Goal: Navigation & Orientation: Find specific page/section

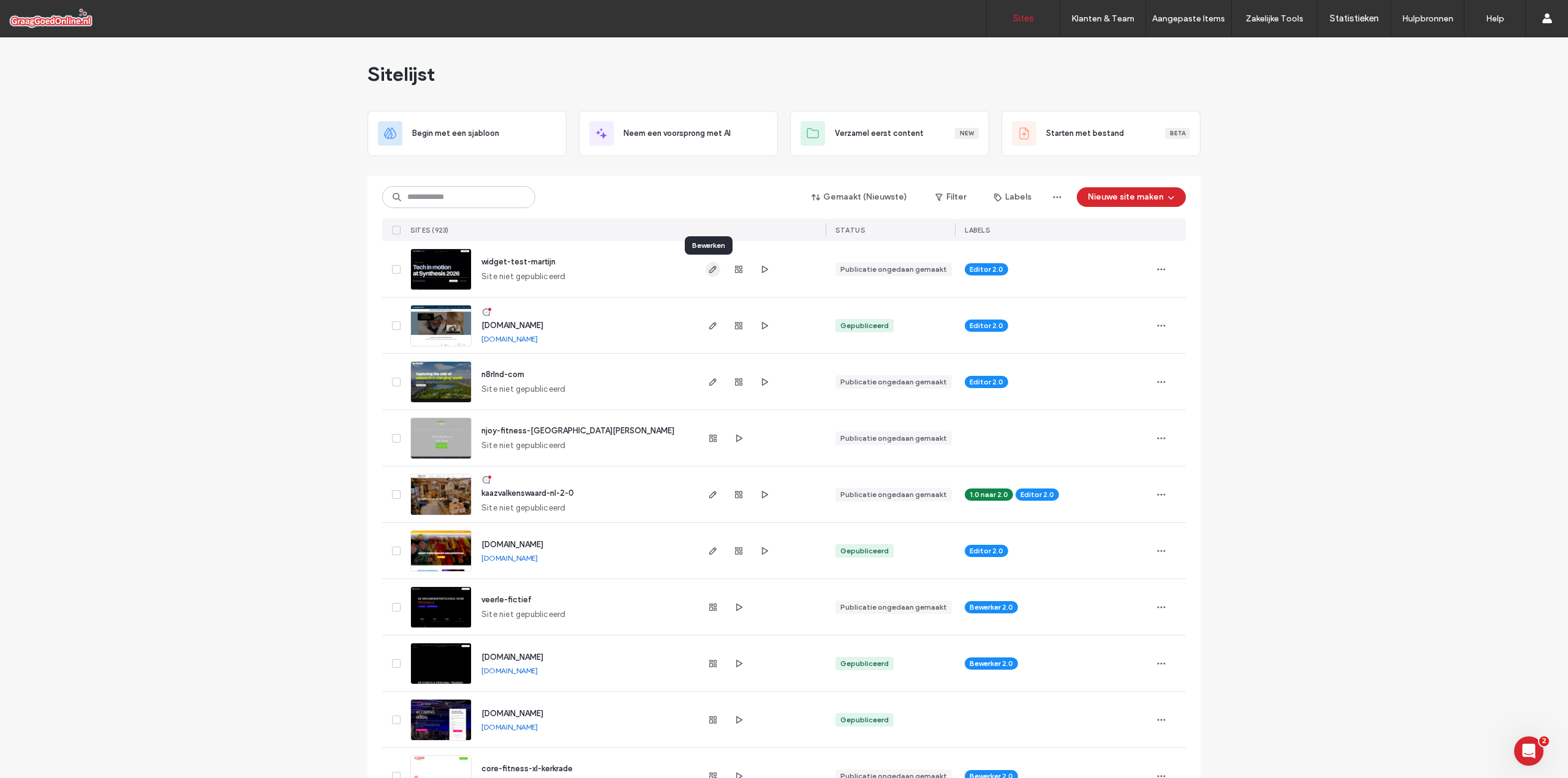
click at [708, 270] on icon "button" at bounding box center [713, 269] width 10 height 10
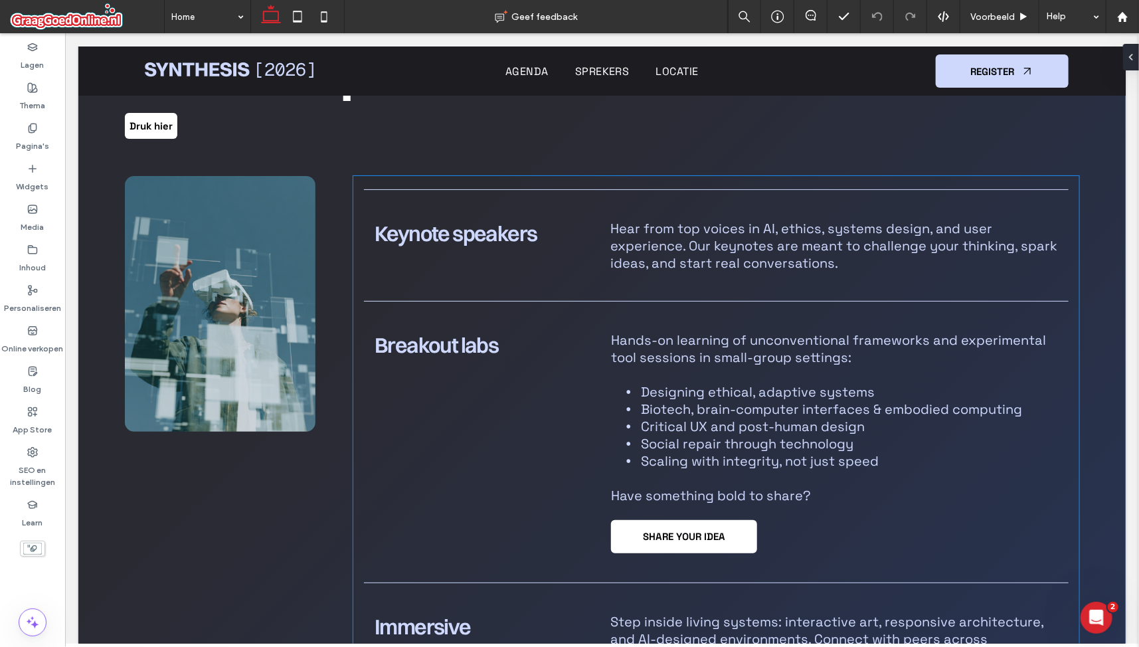
scroll to position [1262, 0]
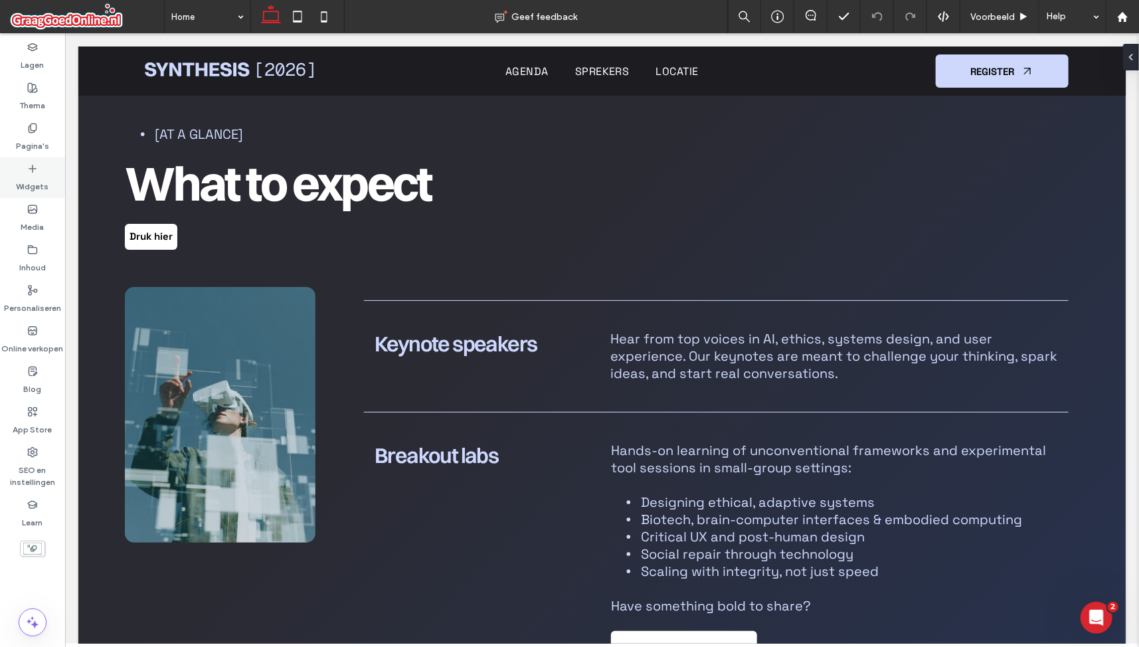
click at [27, 177] on label "Widgets" at bounding box center [33, 183] width 33 height 19
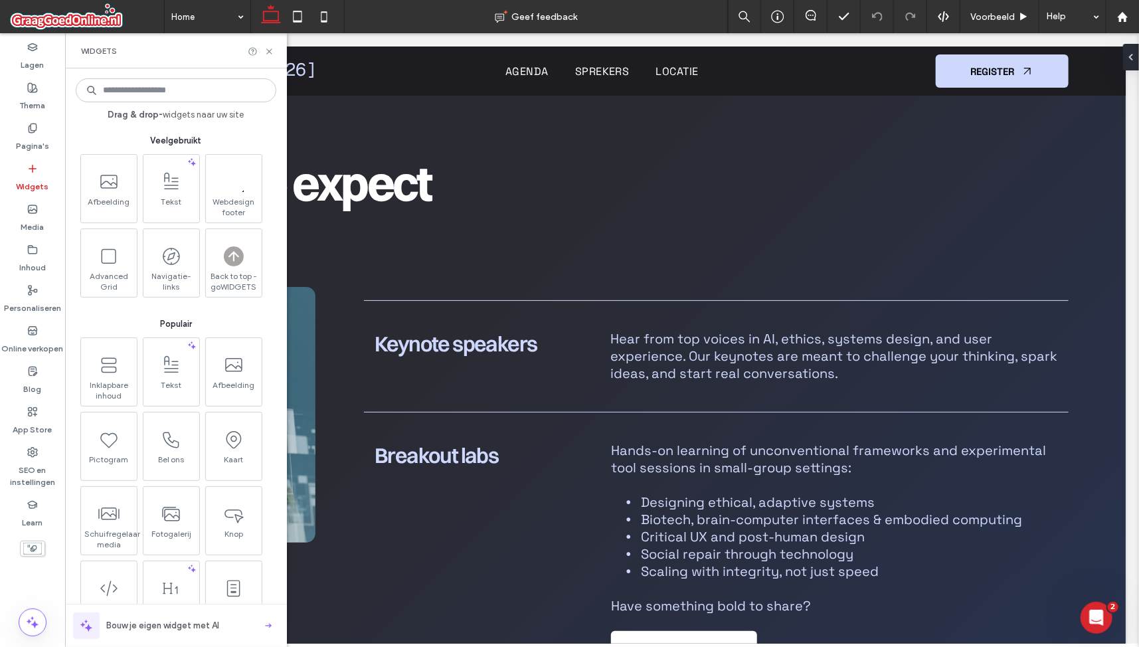
click at [155, 94] on input at bounding box center [176, 90] width 201 height 24
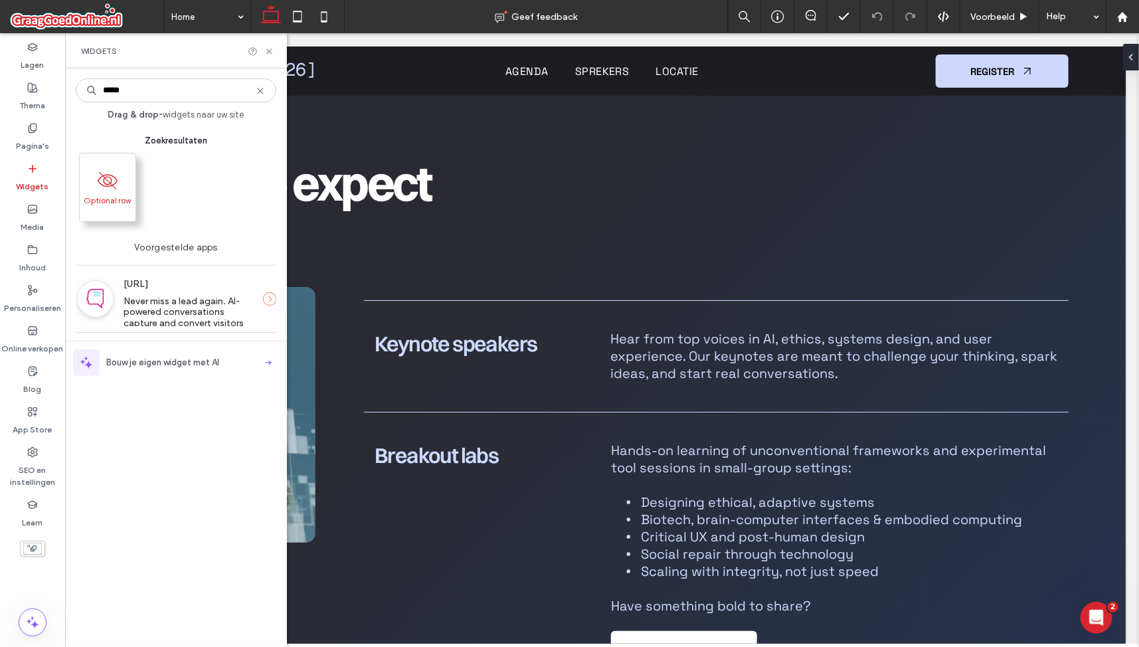
type input "*****"
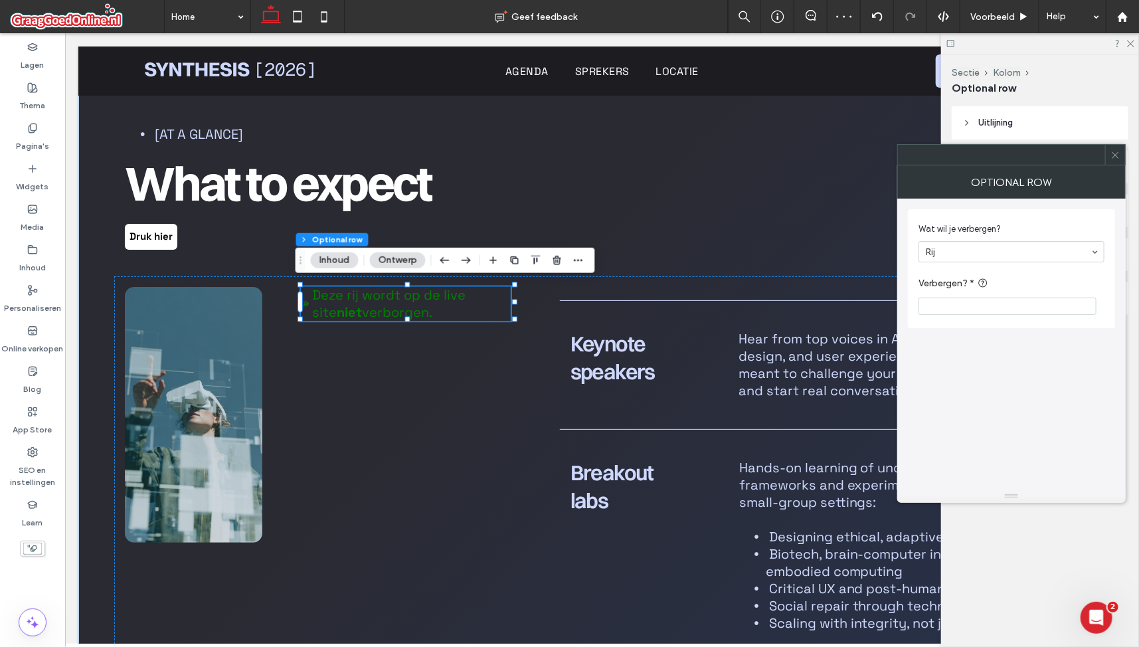
click at [955, 303] on input "Verbergen? *" at bounding box center [1008, 306] width 178 height 17
click at [982, 252] on input at bounding box center [1008, 251] width 165 height 9
click at [998, 359] on div "Wat wil je verbergen? [PERSON_NAME]? *" at bounding box center [1011, 344] width 207 height 291
click at [978, 305] on input "Verbergen? *" at bounding box center [1008, 306] width 178 height 17
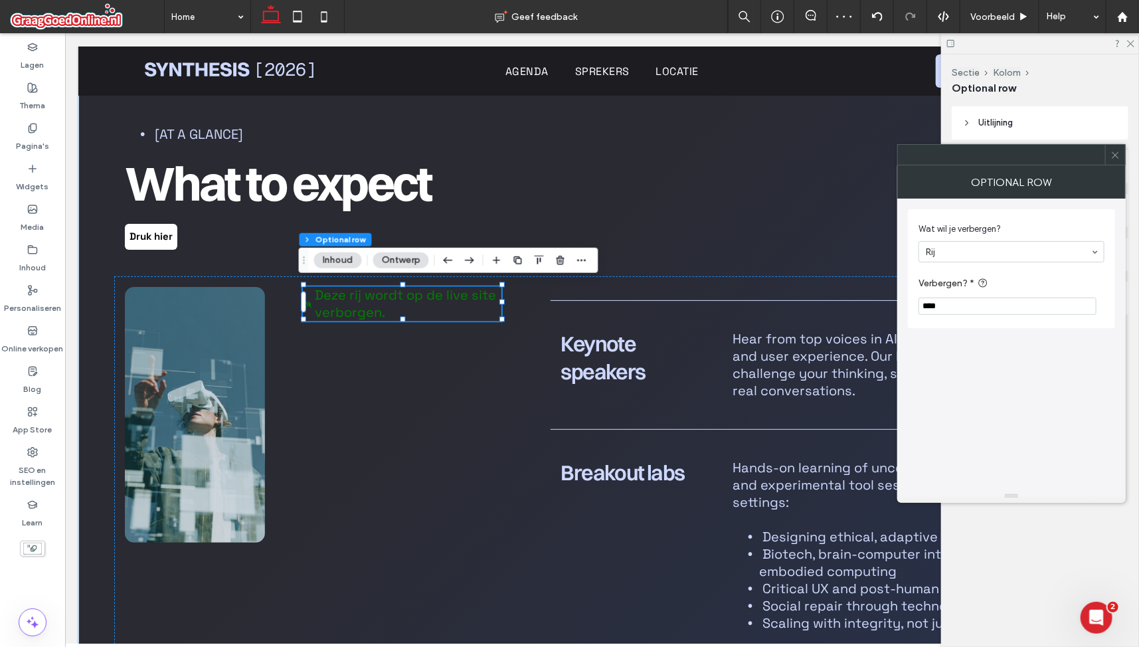
type input "****"
click at [986, 361] on div "Wat wil je verbergen? [PERSON_NAME]? * ****" at bounding box center [1011, 344] width 207 height 291
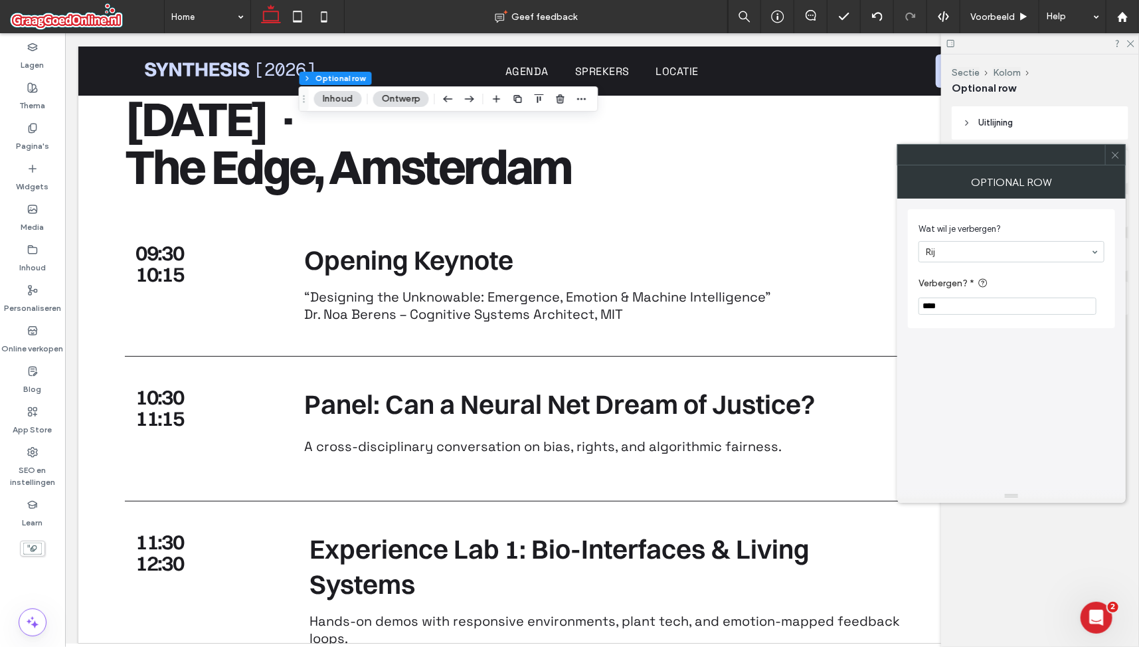
scroll to position [2767, 0]
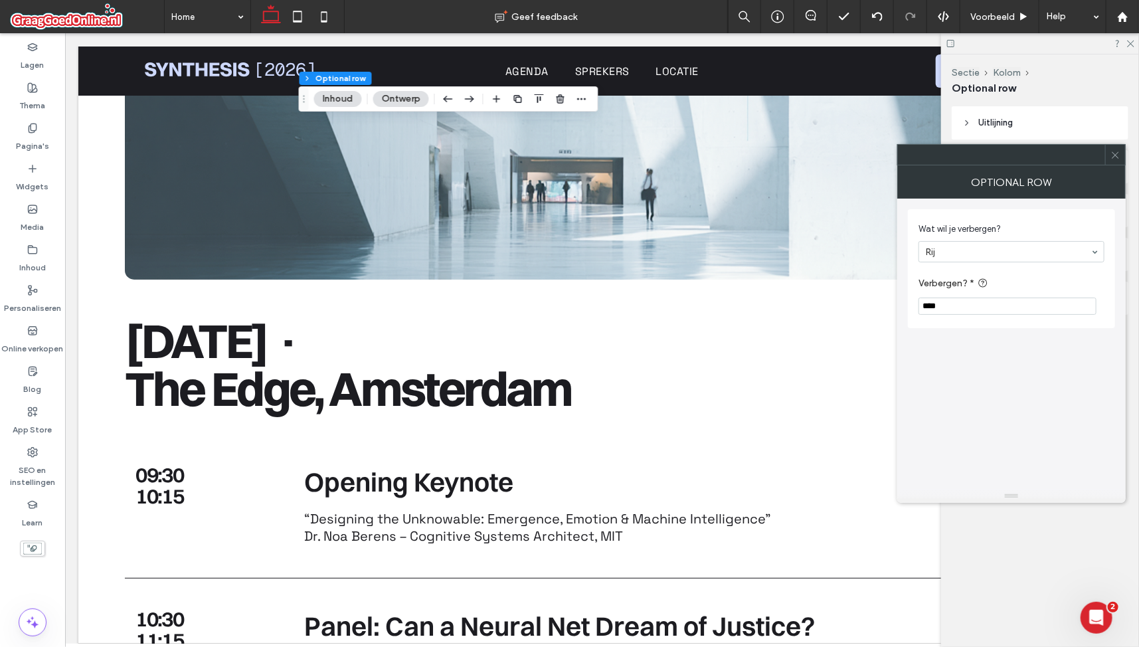
click at [947, 43] on use at bounding box center [950, 43] width 7 height 7
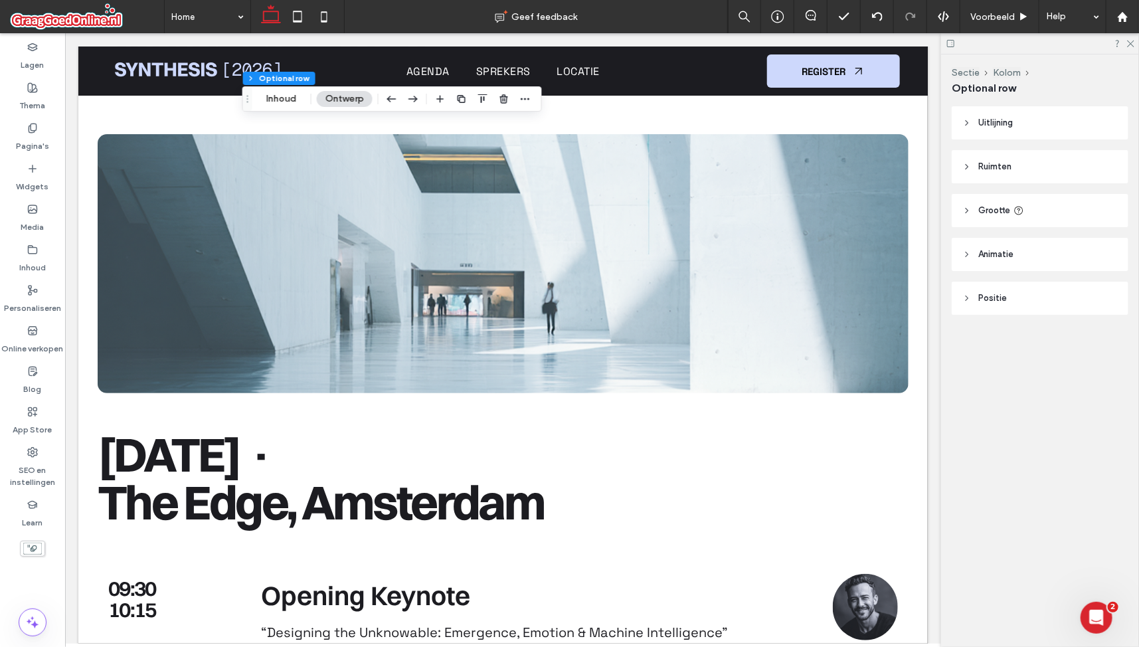
click at [952, 48] on icon at bounding box center [951, 44] width 10 height 10
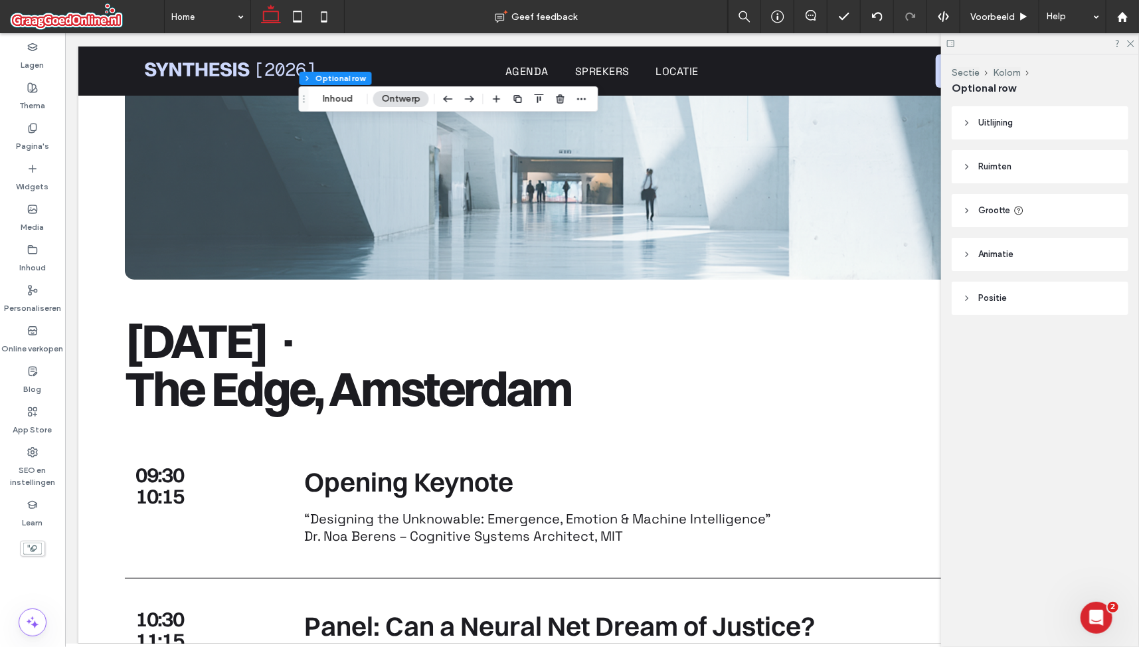
click at [1135, 45] on div at bounding box center [1040, 43] width 198 height 21
click at [1133, 43] on icon at bounding box center [1130, 43] width 9 height 9
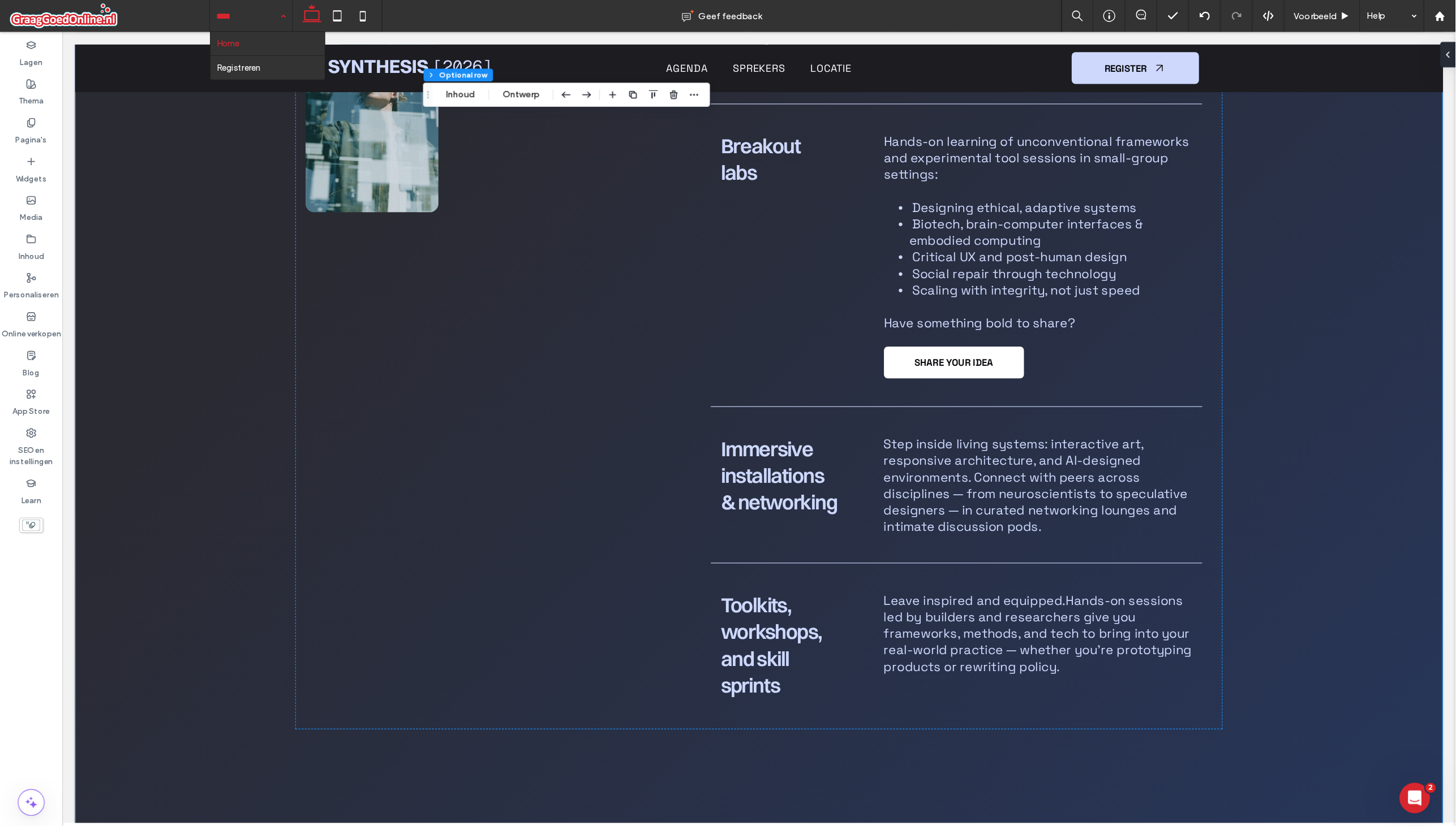
scroll to position [1607, 0]
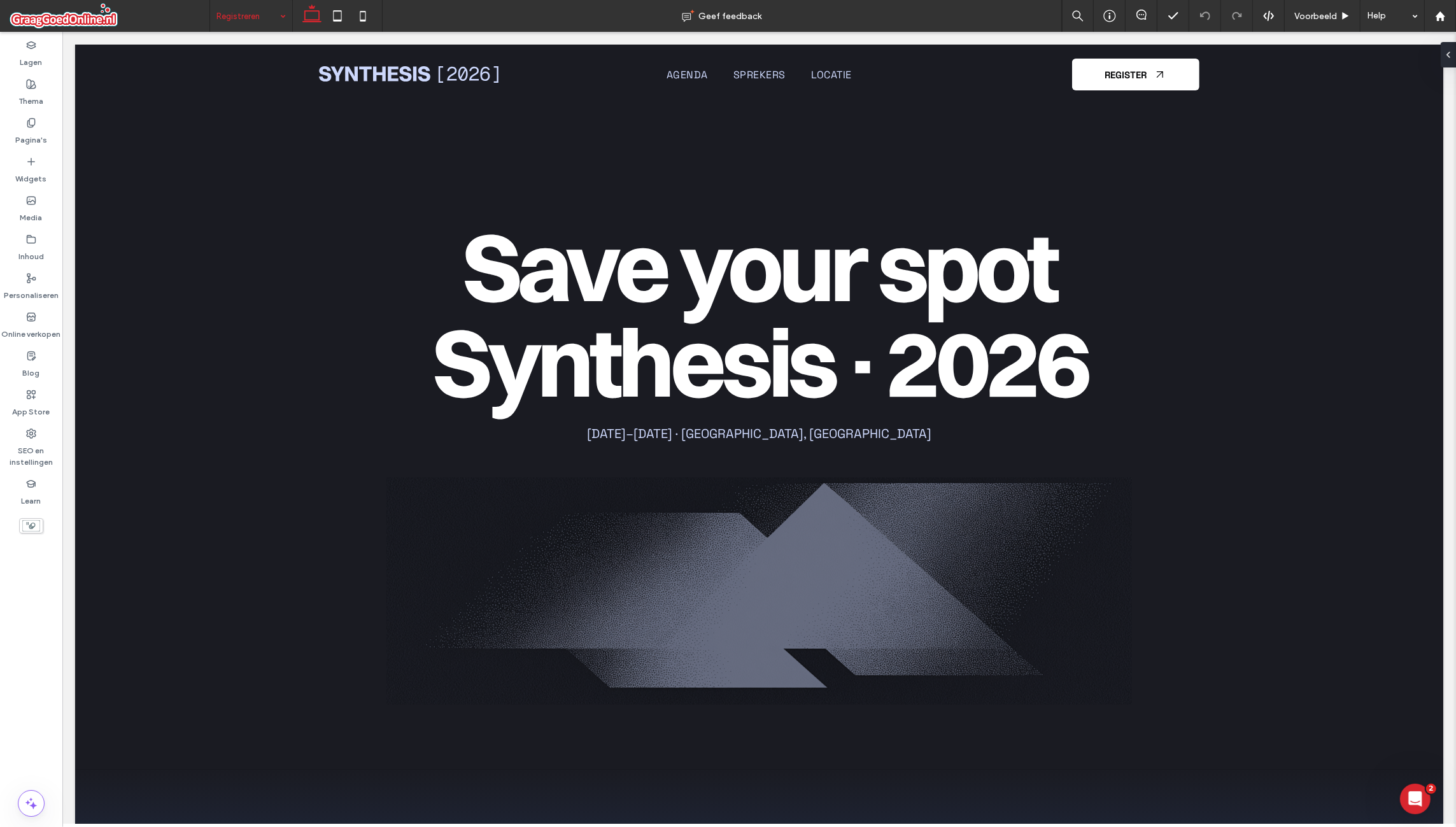
click at [257, 20] on input at bounding box center [248, 15] width 63 height 32
click at [266, 16] on input at bounding box center [248, 15] width 63 height 32
click at [44, 125] on div "Pagina's" at bounding box center [31, 131] width 62 height 39
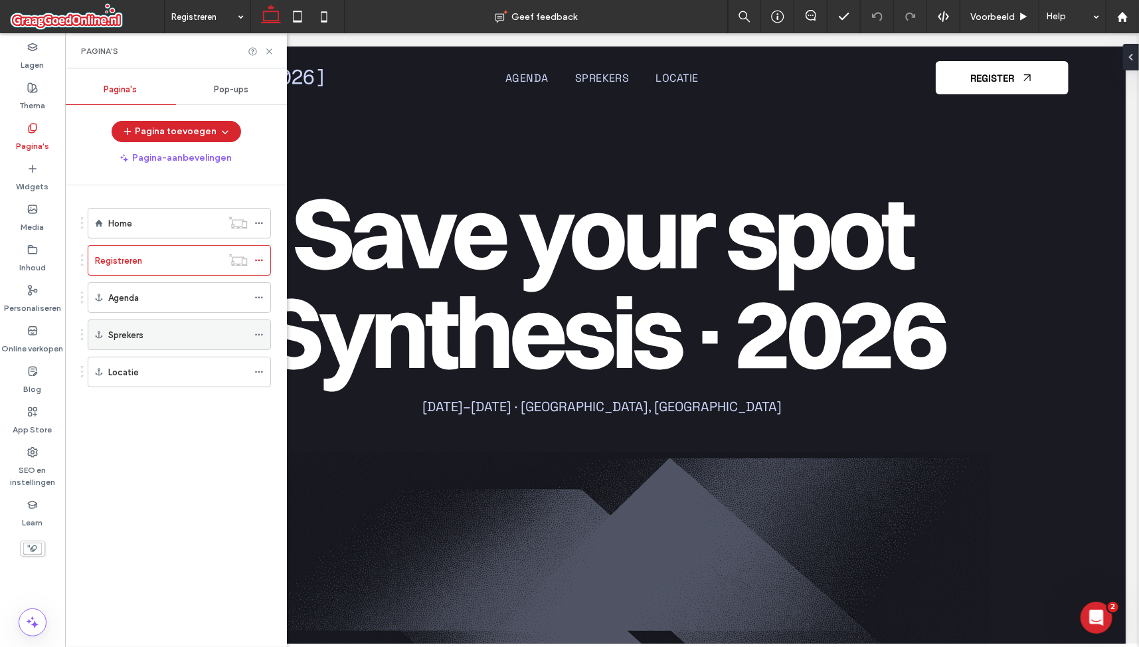
click at [181, 332] on div "Sprekers" at bounding box center [177, 335] width 139 height 14
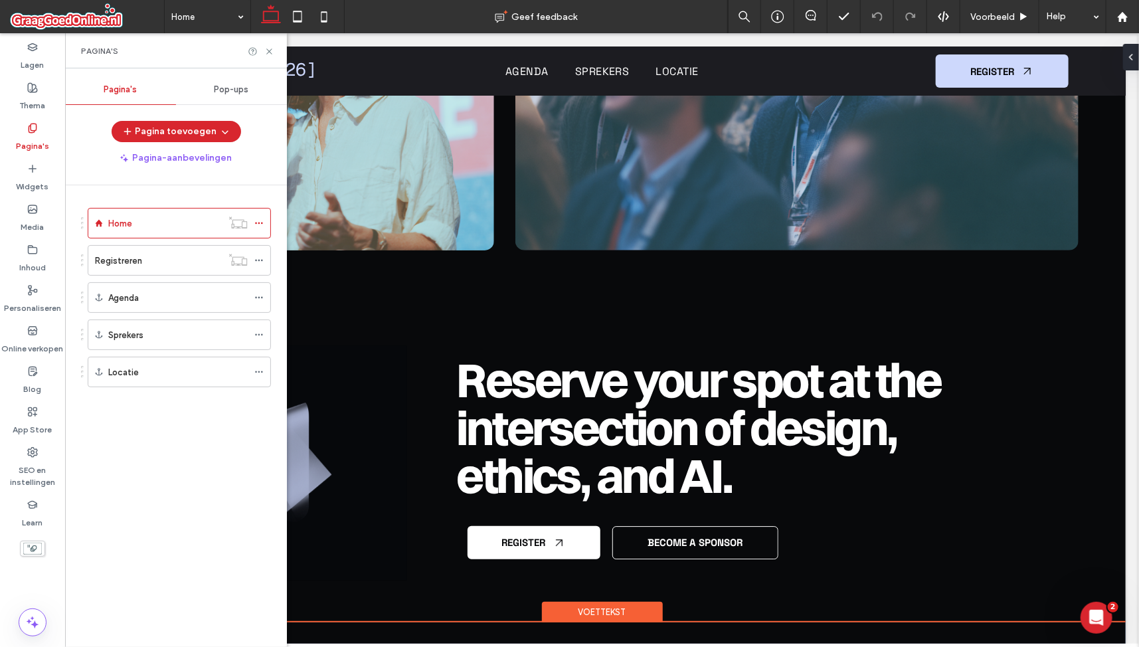
scroll to position [7652, 0]
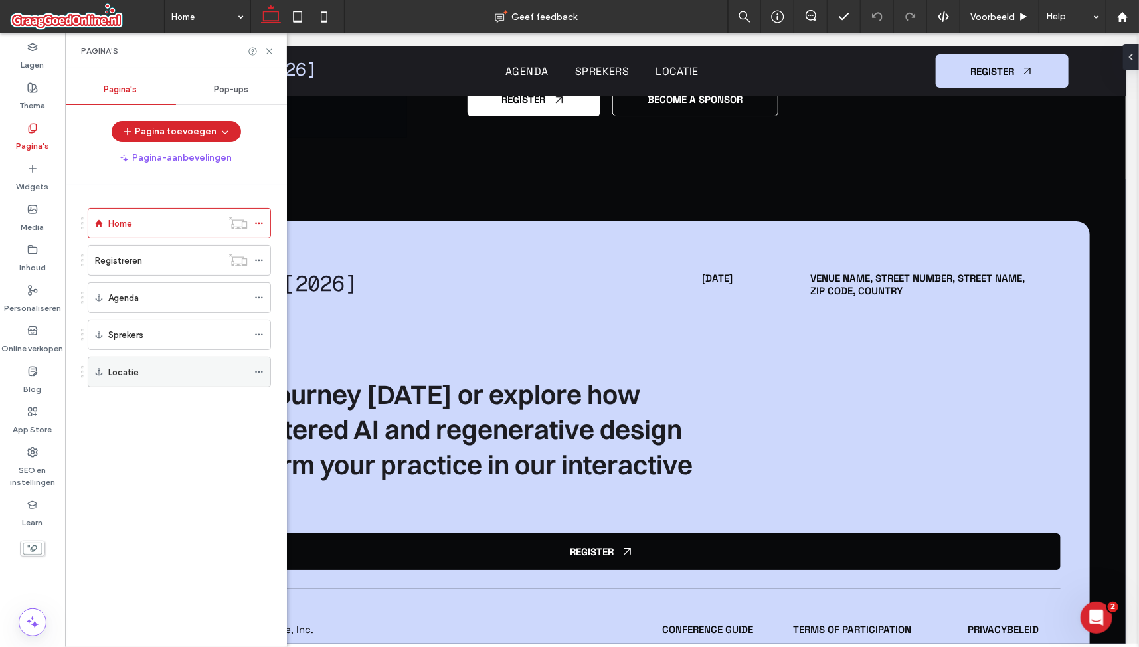
click at [189, 369] on div "Locatie" at bounding box center [177, 372] width 139 height 14
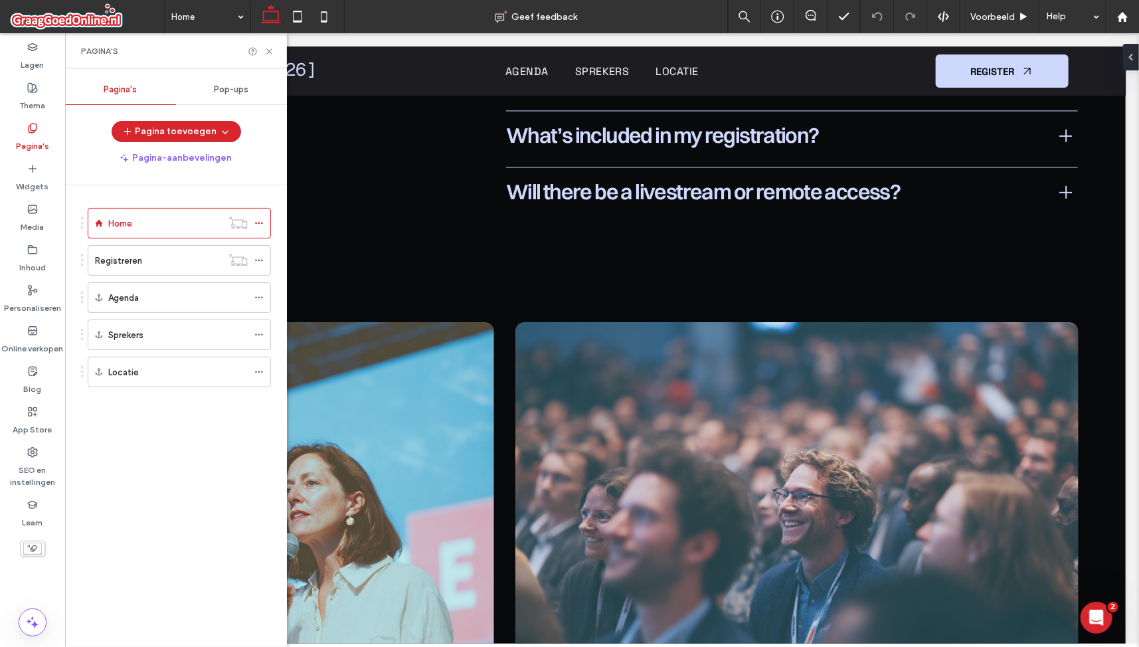
scroll to position [7182, 0]
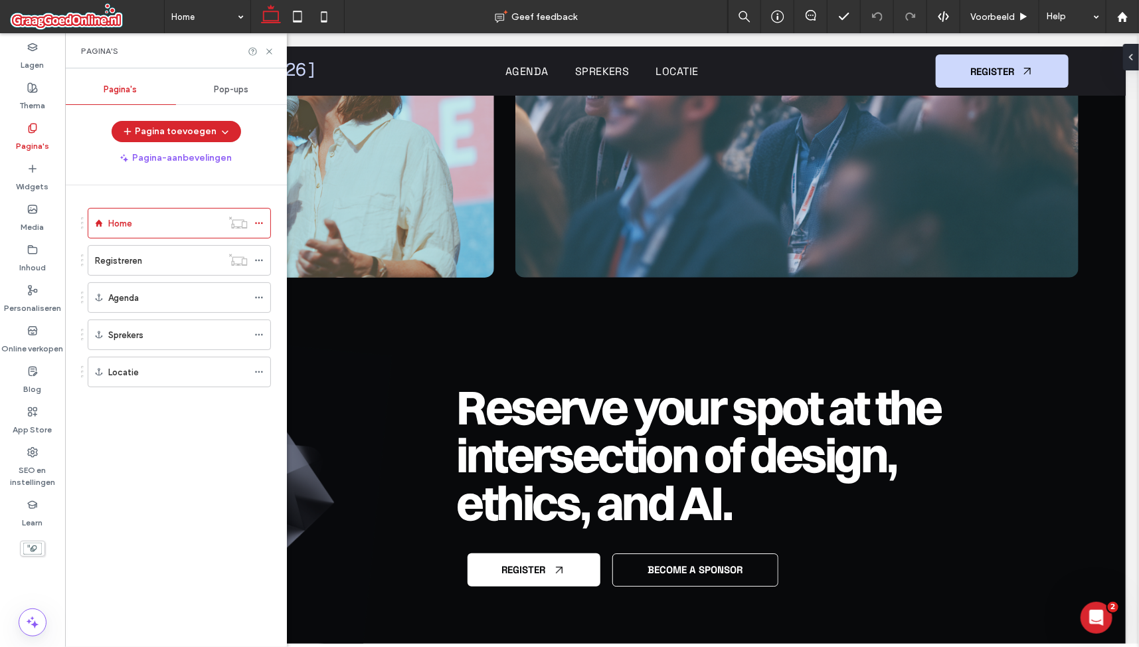
click at [101, 13] on span at bounding box center [87, 16] width 154 height 27
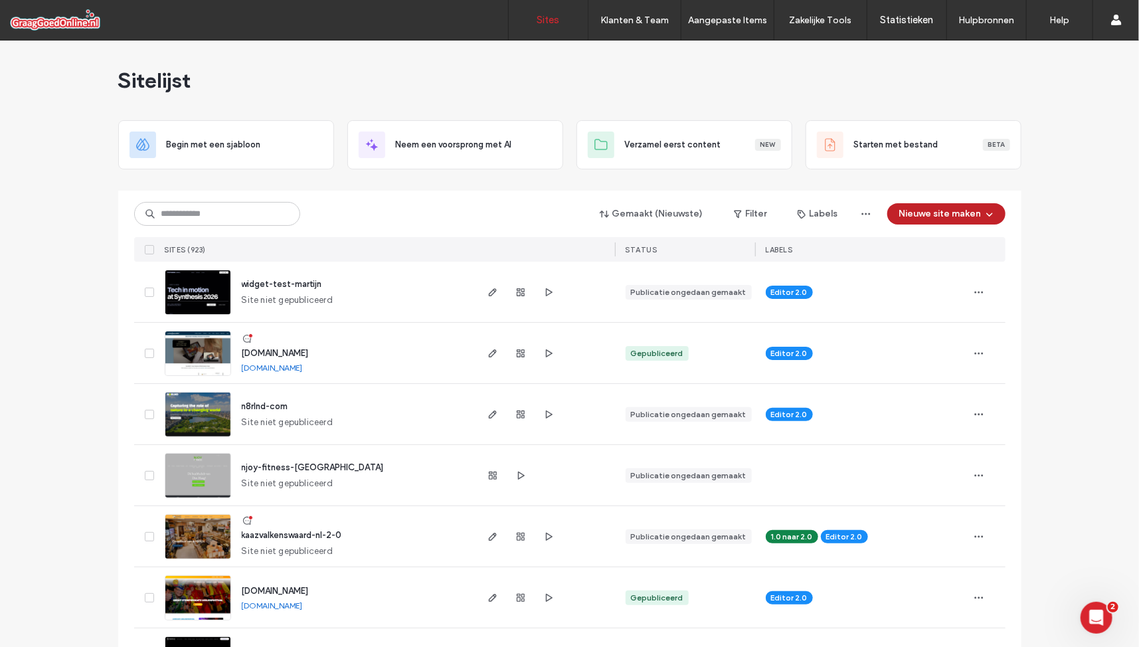
click at [949, 209] on button "Nieuwe site maken" at bounding box center [946, 213] width 118 height 21
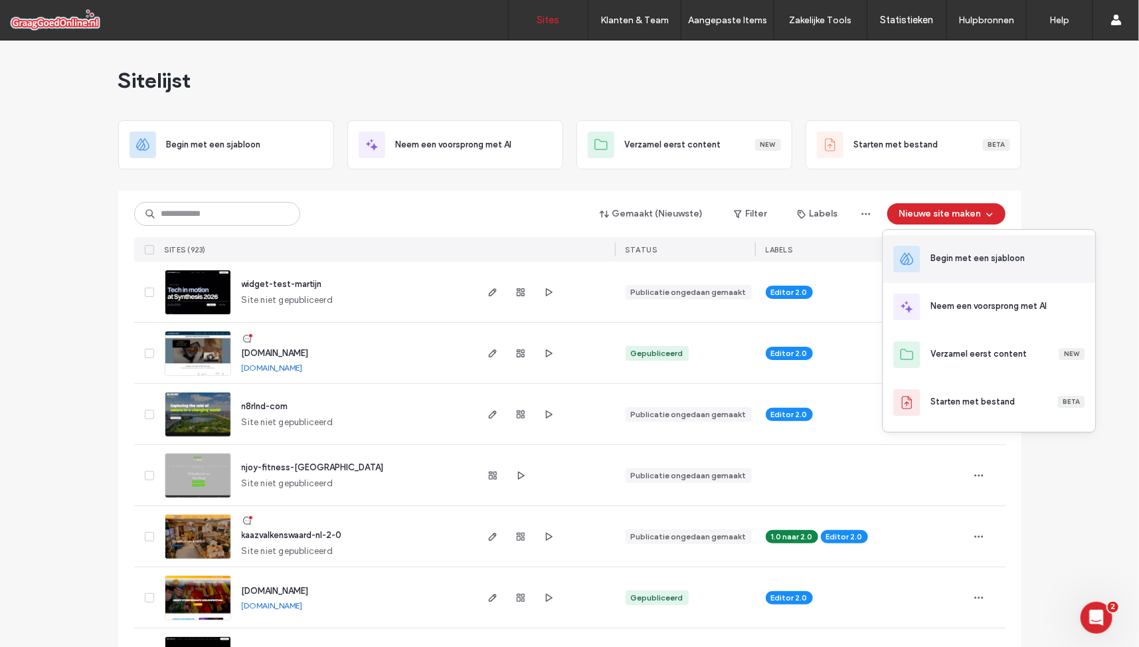
click at [968, 260] on div "Begin met een sjabloon" at bounding box center [978, 258] width 94 height 13
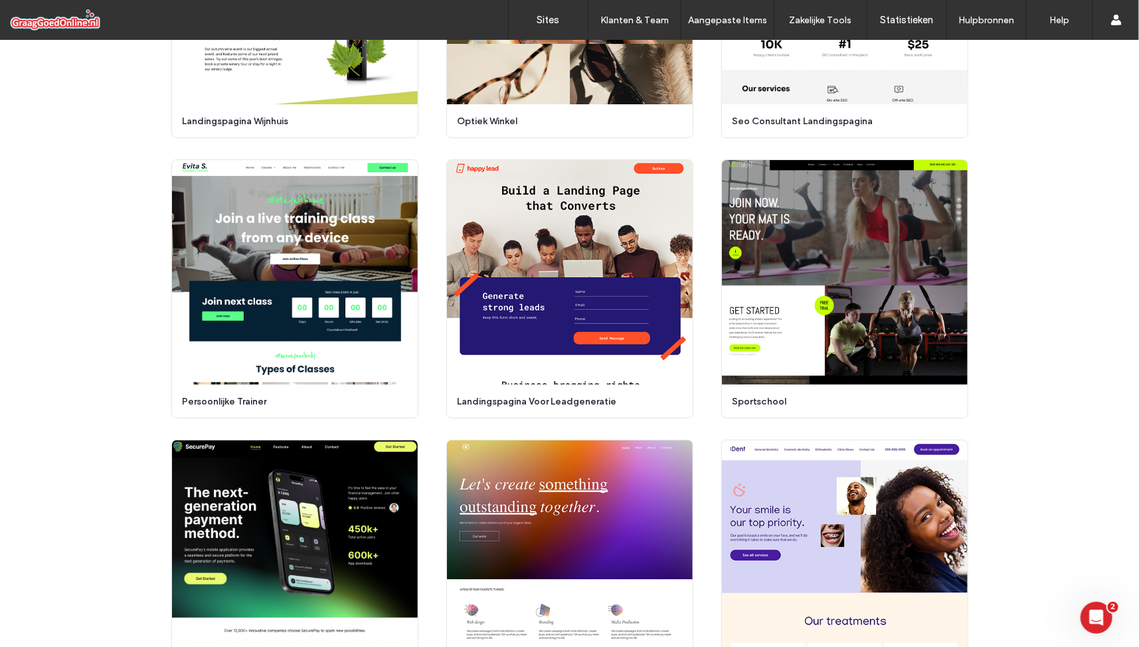
scroll to position [2918, 0]
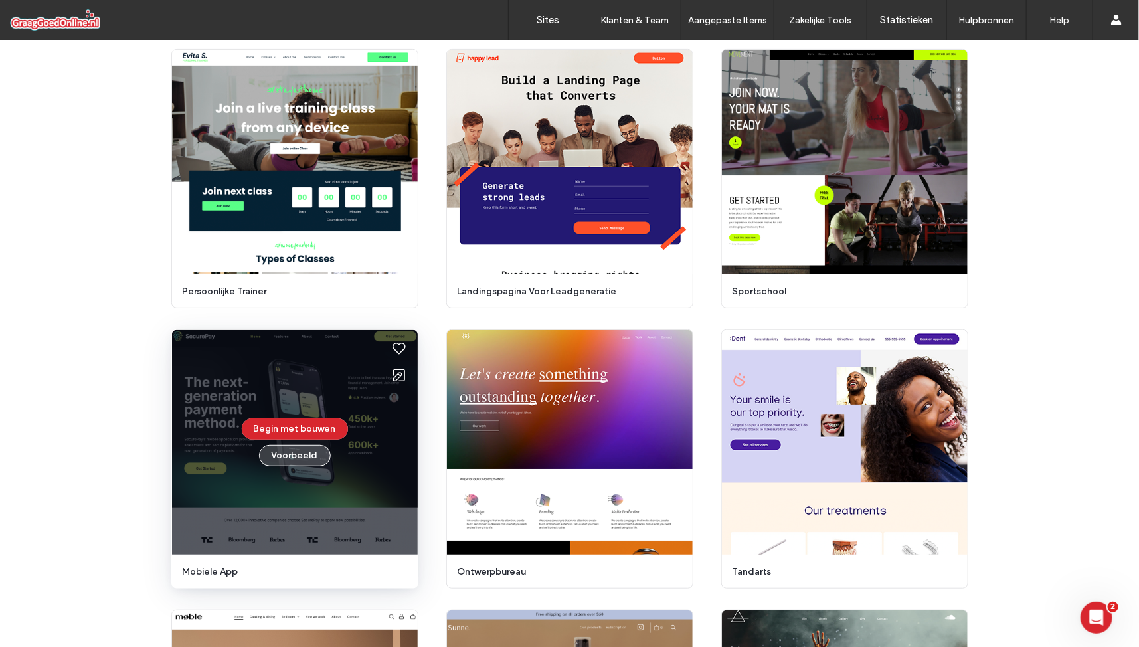
click at [304, 456] on button "Voorbeeld" at bounding box center [295, 455] width 72 height 21
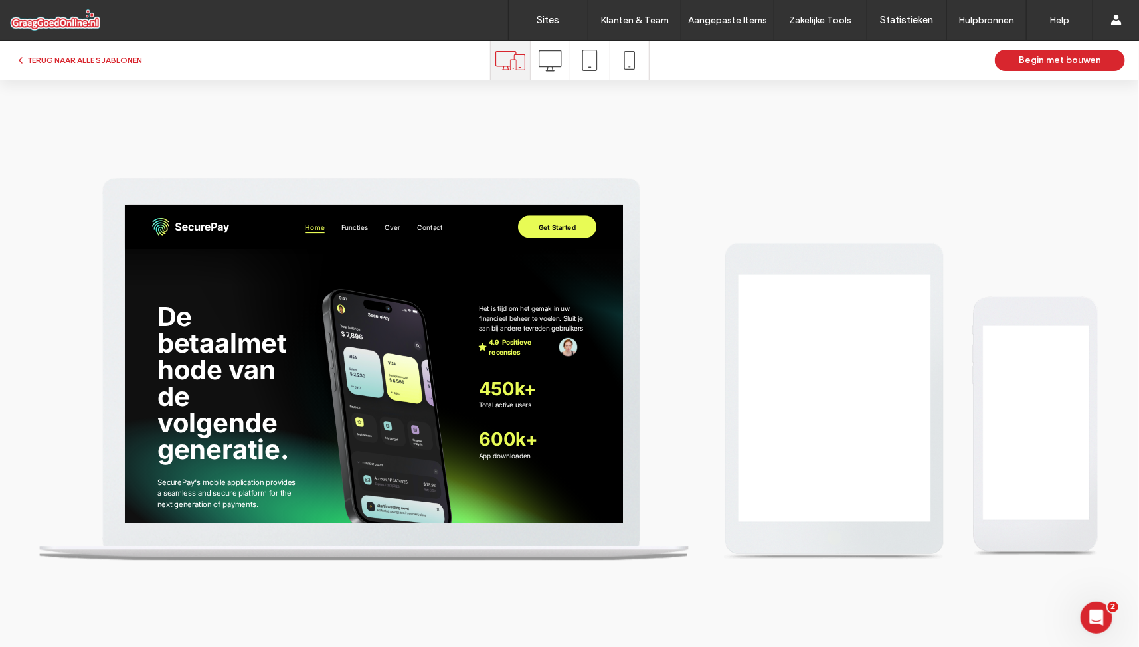
scroll to position [0, 0]
click at [545, 60] on icon at bounding box center [550, 60] width 23 height 23
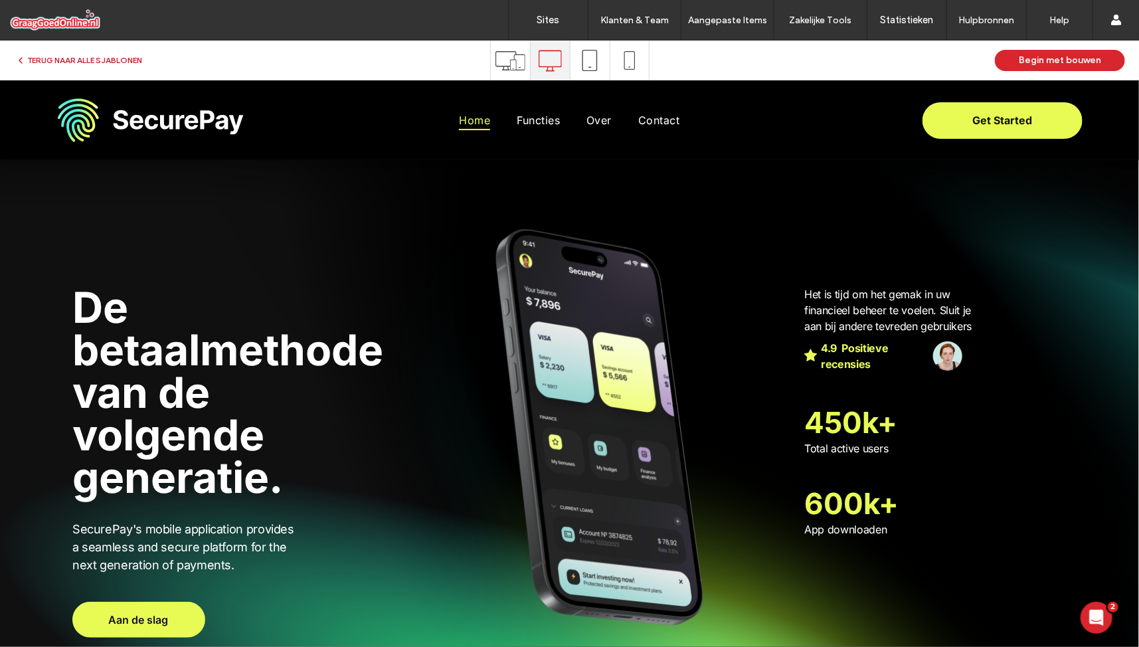
click at [128, 56] on button "TERUG NAAR ALLE SJABLONEN" at bounding box center [78, 60] width 127 height 16
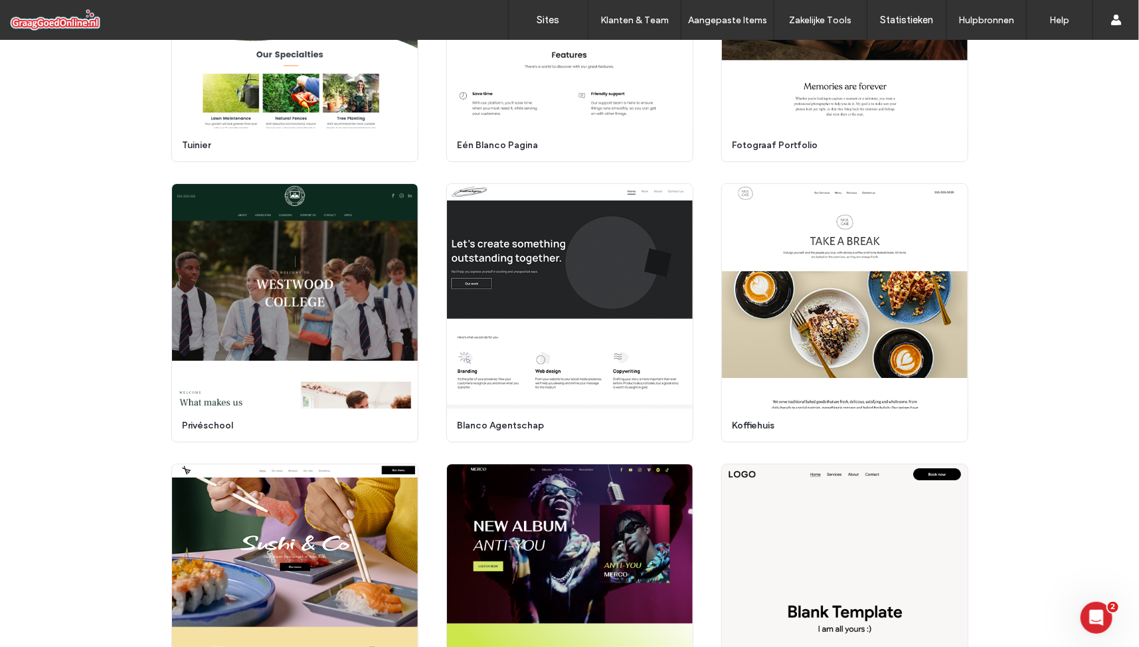
scroll to position [5137, 0]
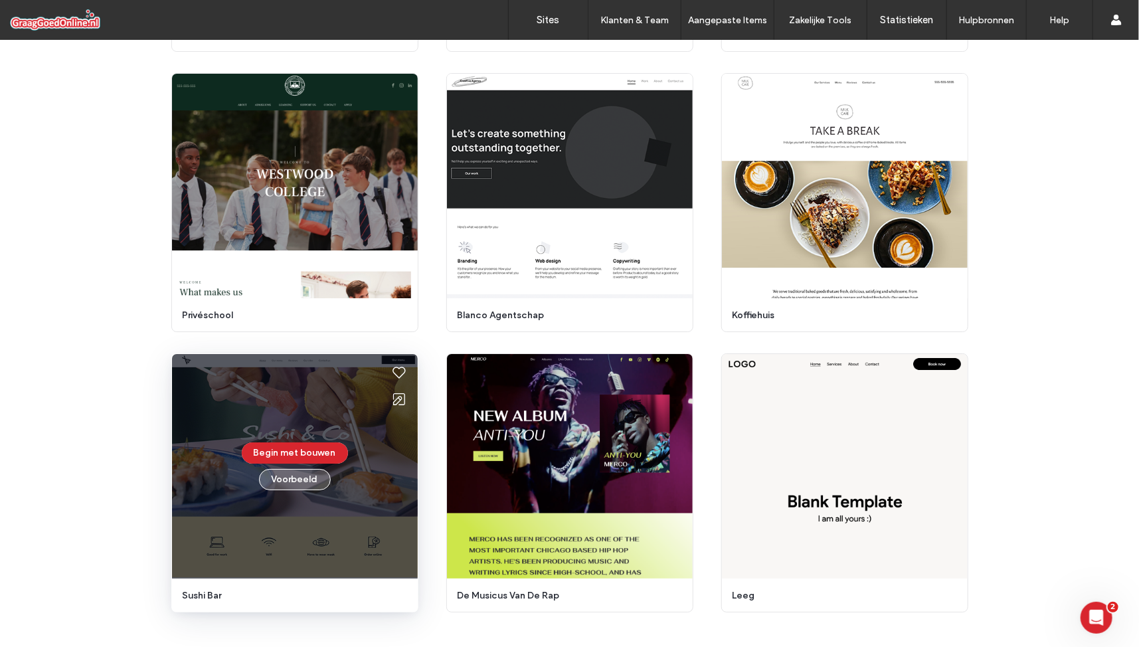
click at [270, 480] on button "Voorbeeld" at bounding box center [295, 479] width 72 height 21
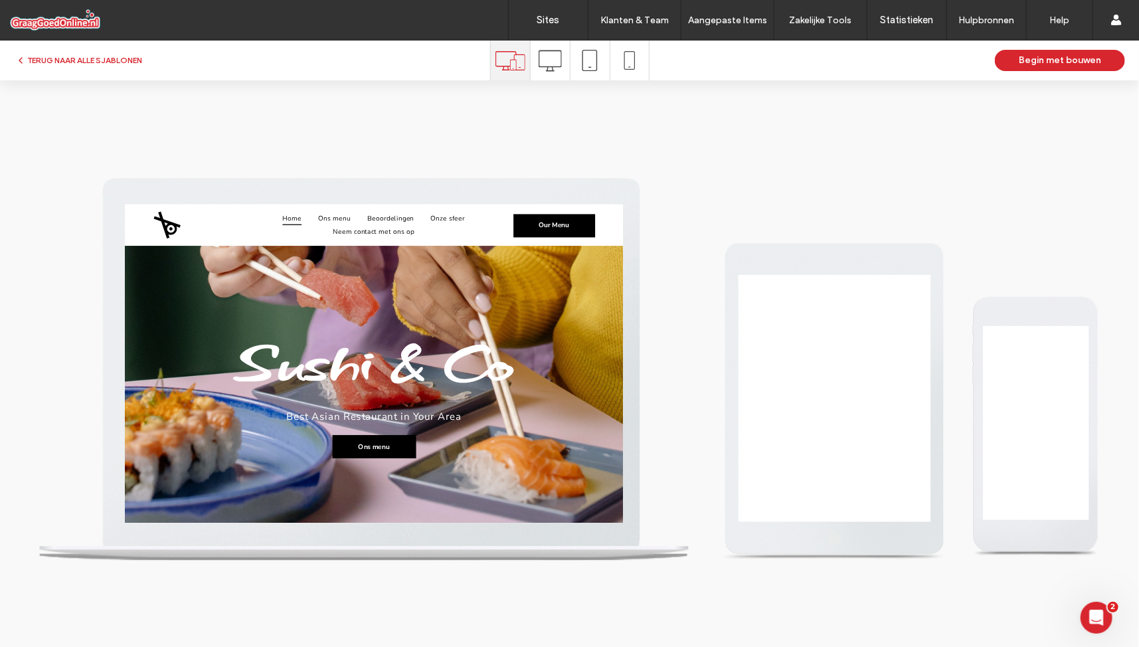
scroll to position [0, 0]
click at [559, 70] on icon at bounding box center [550, 60] width 23 height 23
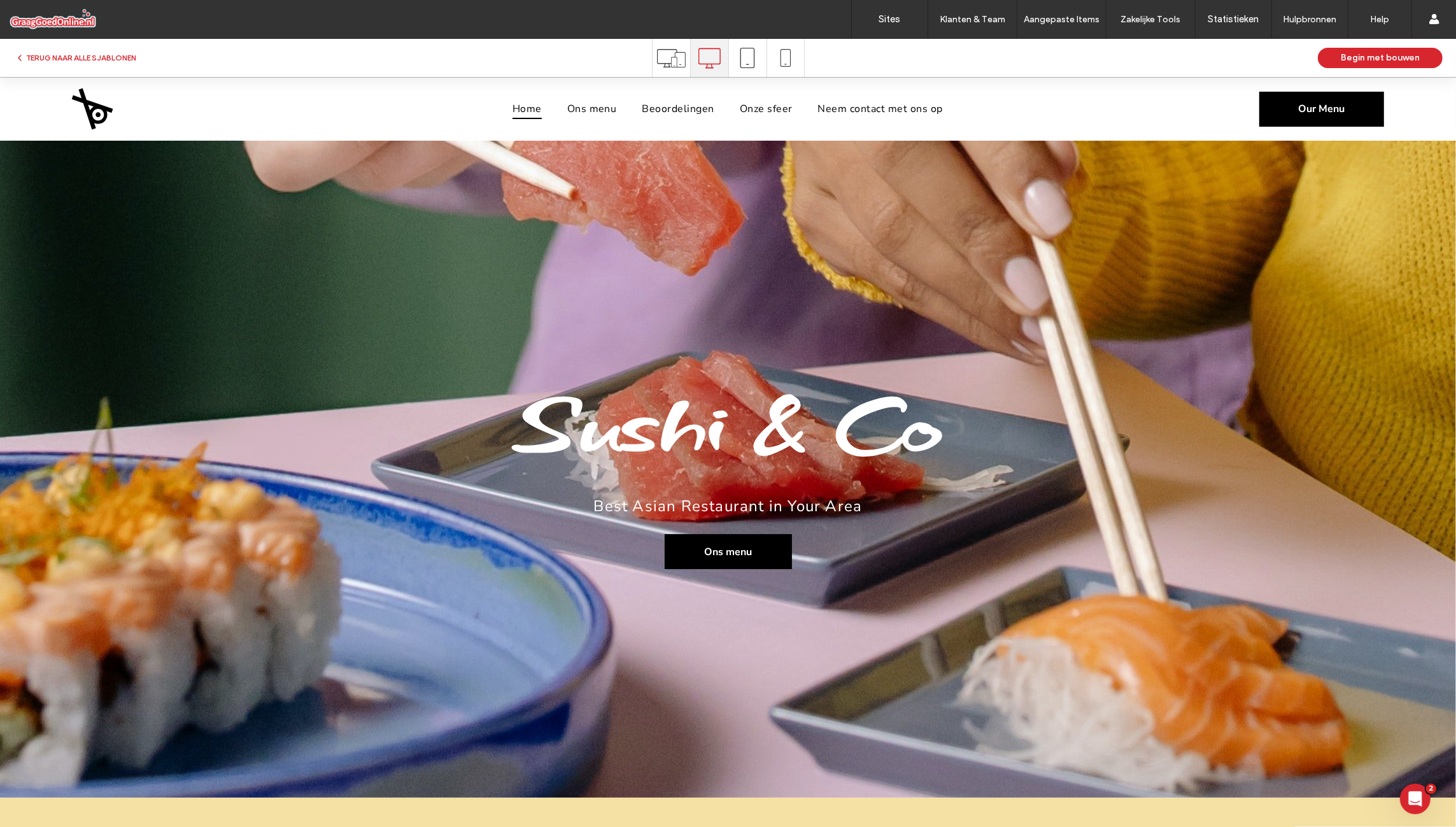
click at [90, 48] on div "TERUG NAAR ALLE SJABLONEN Begin met bouwen" at bounding box center [728, 58] width 1456 height 38
click at [89, 53] on button "TERUG NAAR ALLE SJABLONEN" at bounding box center [75, 57] width 122 height 15
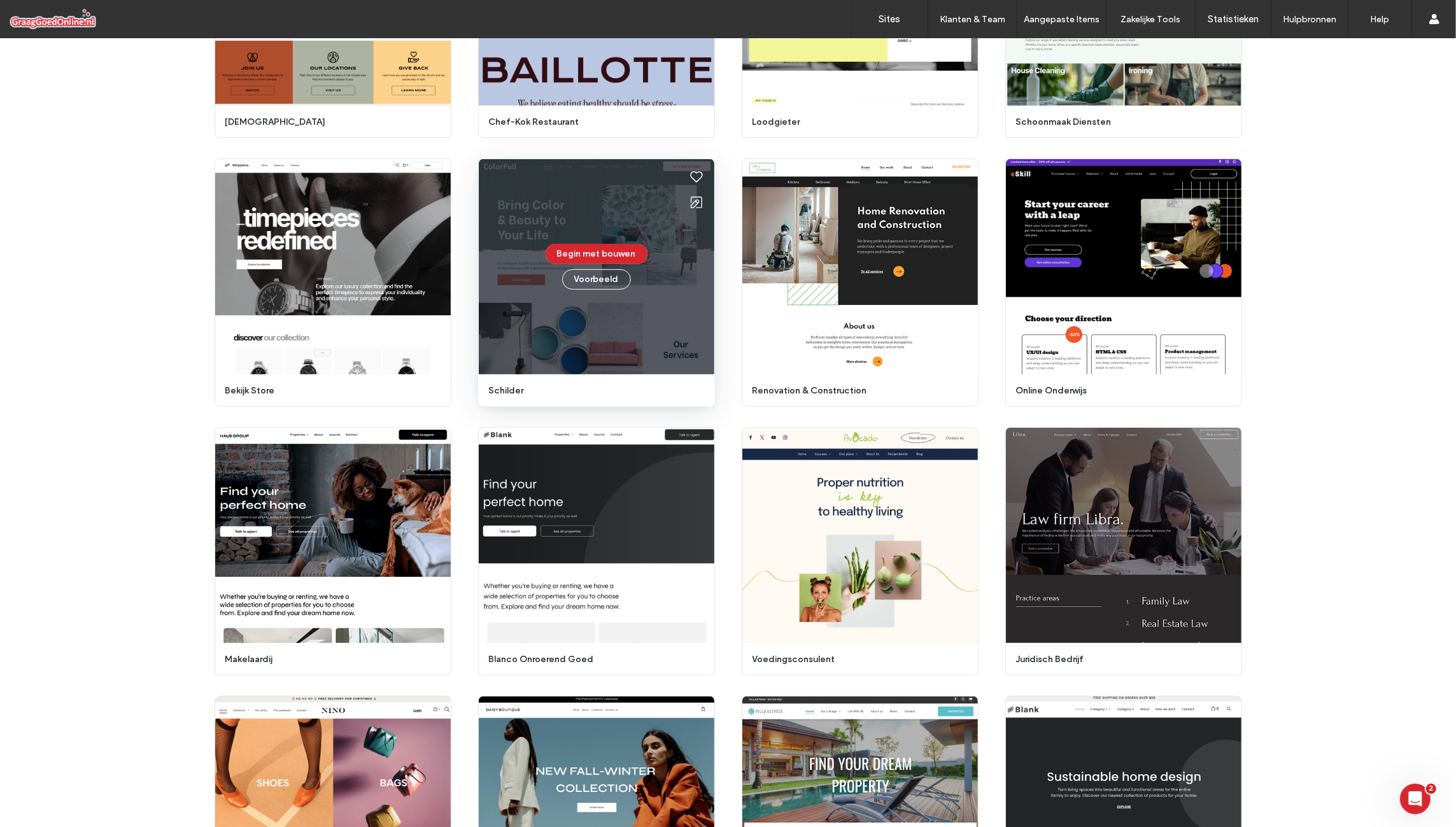
scroll to position [785, 0]
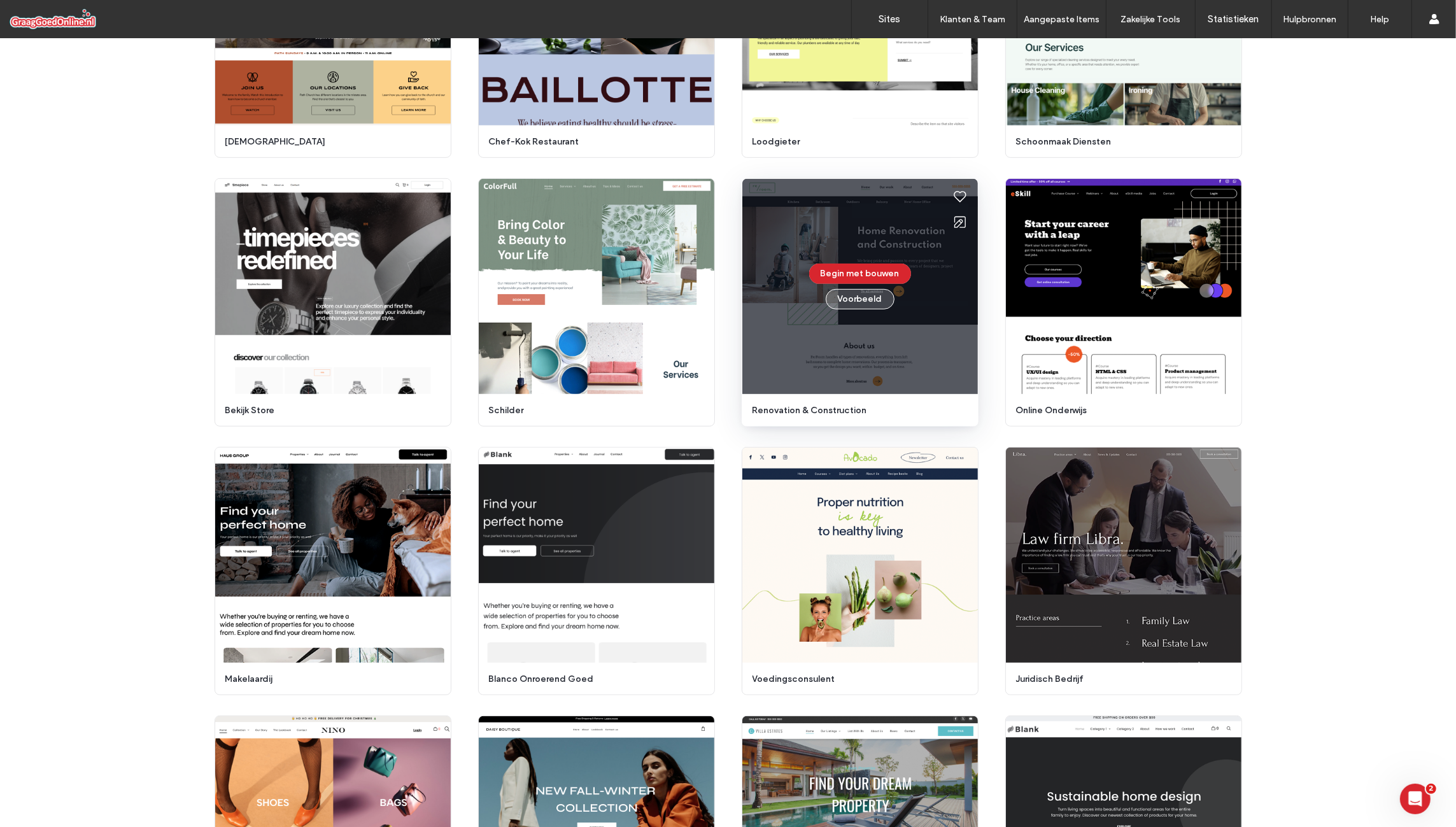
click at [862, 302] on button "Voorbeeld" at bounding box center [861, 299] width 69 height 20
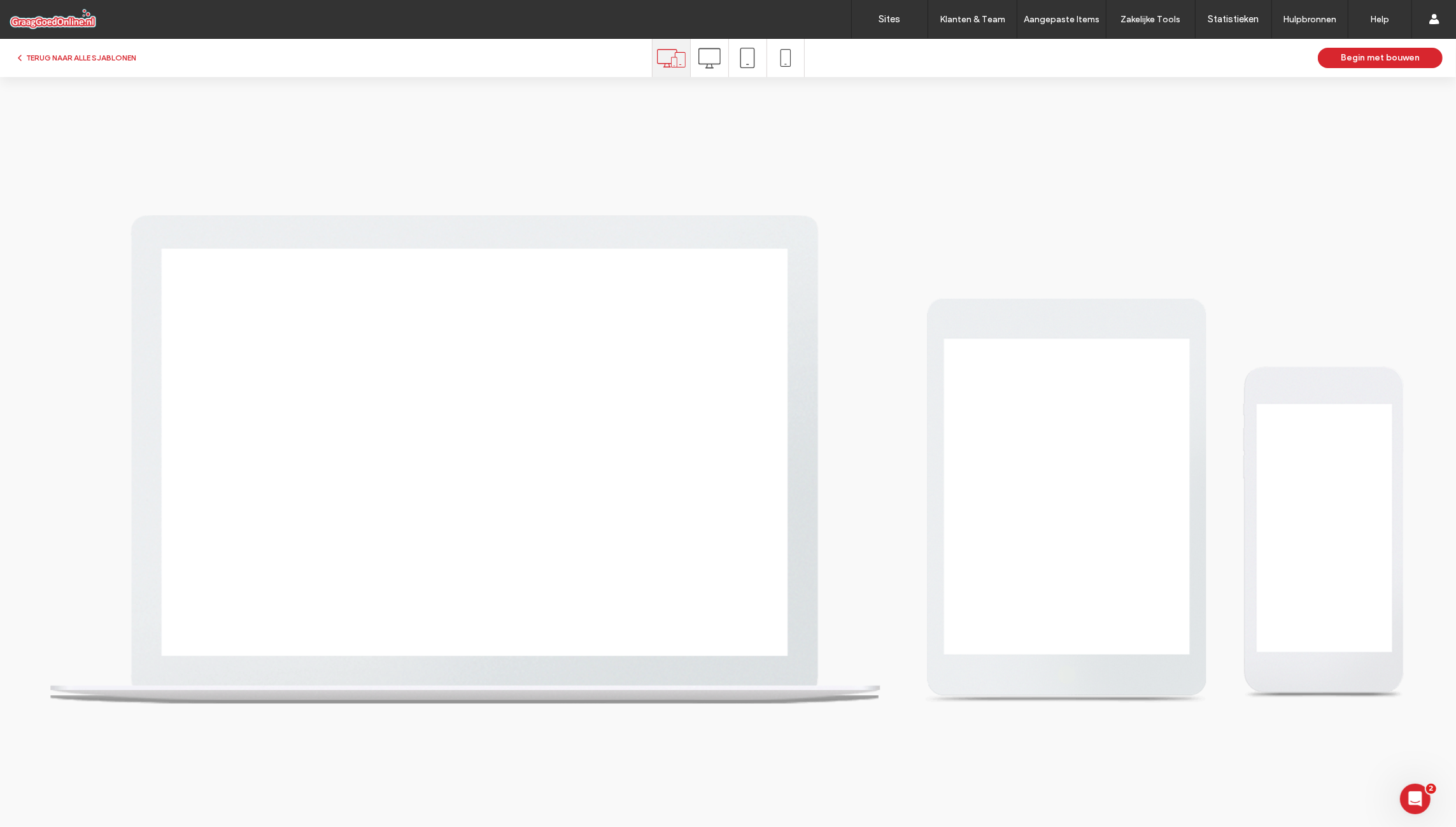
click at [705, 63] on use at bounding box center [708, 57] width 22 height 20
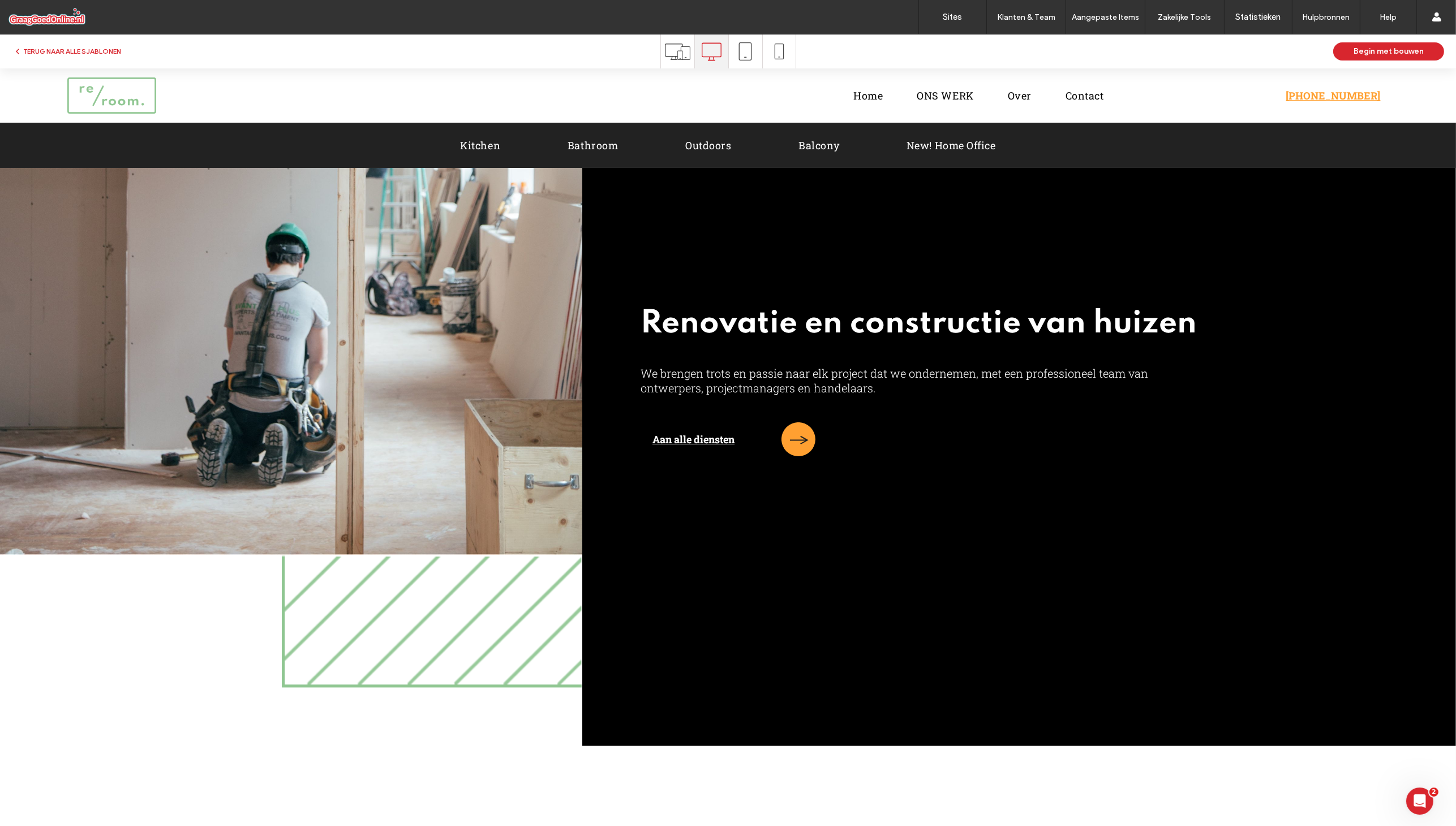
scroll to position [0, 0]
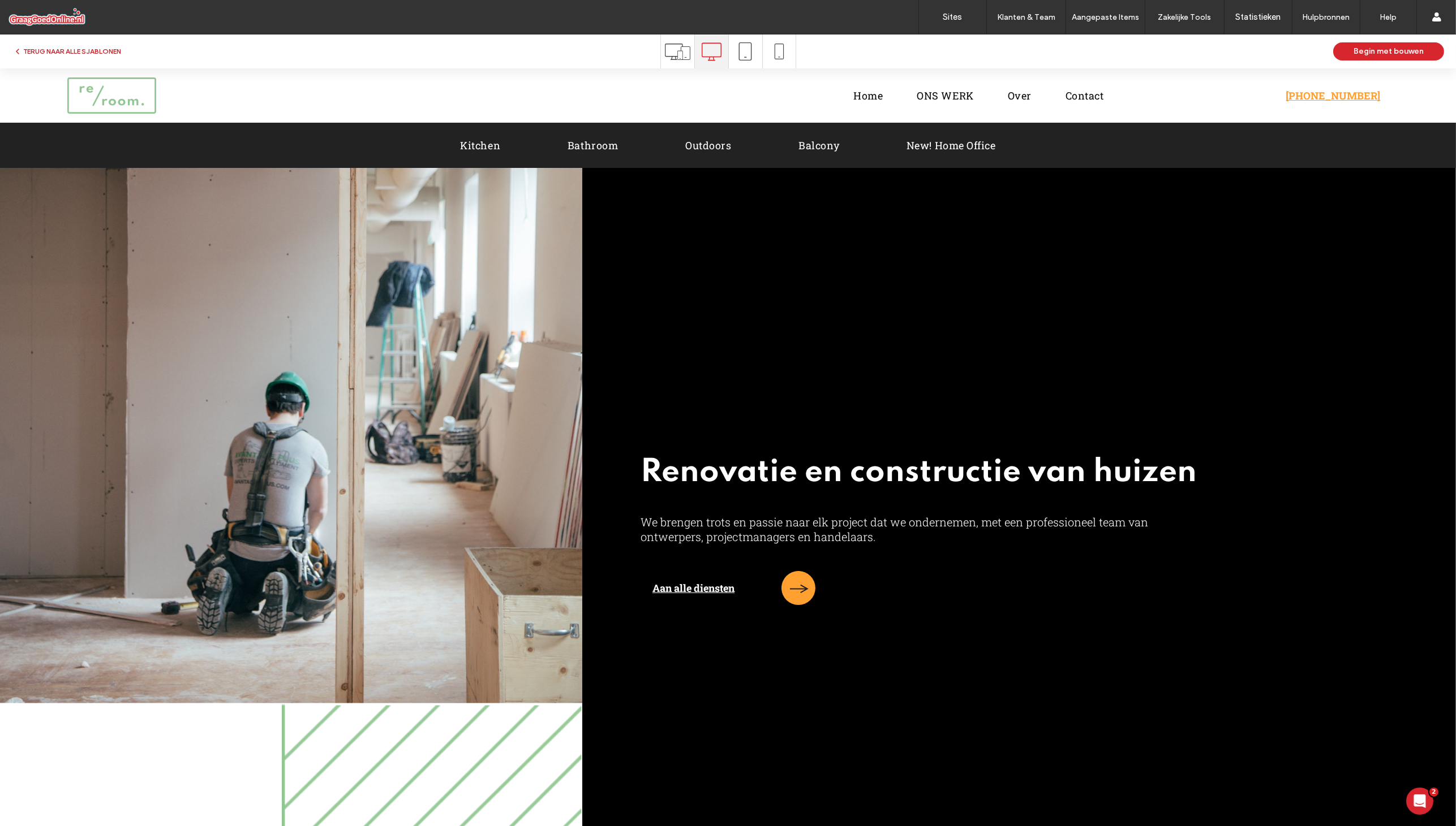
click at [98, 46] on button "TERUG NAAR ALLE SJABLONEN" at bounding box center [66, 51] width 108 height 14
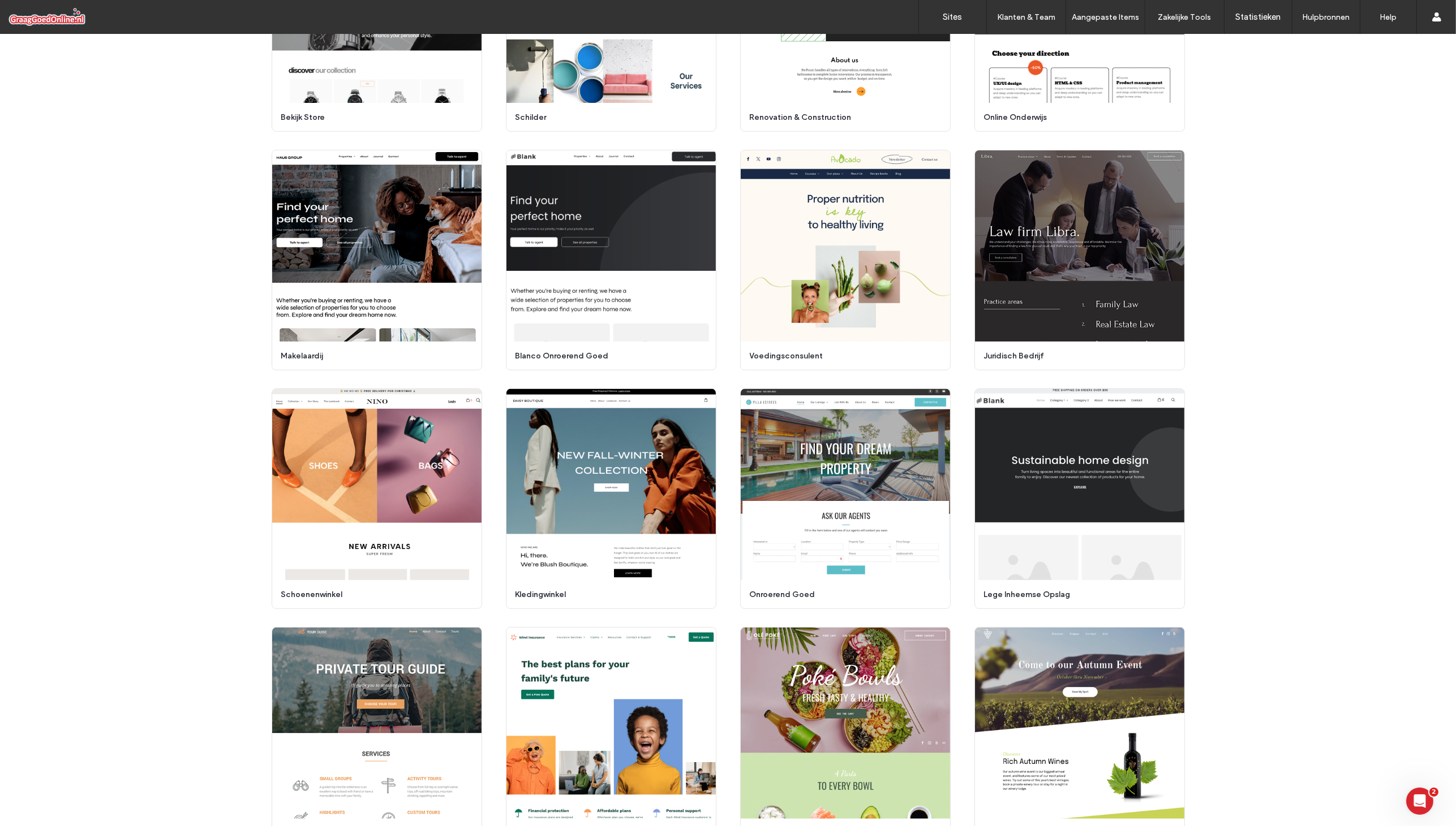
scroll to position [933, 0]
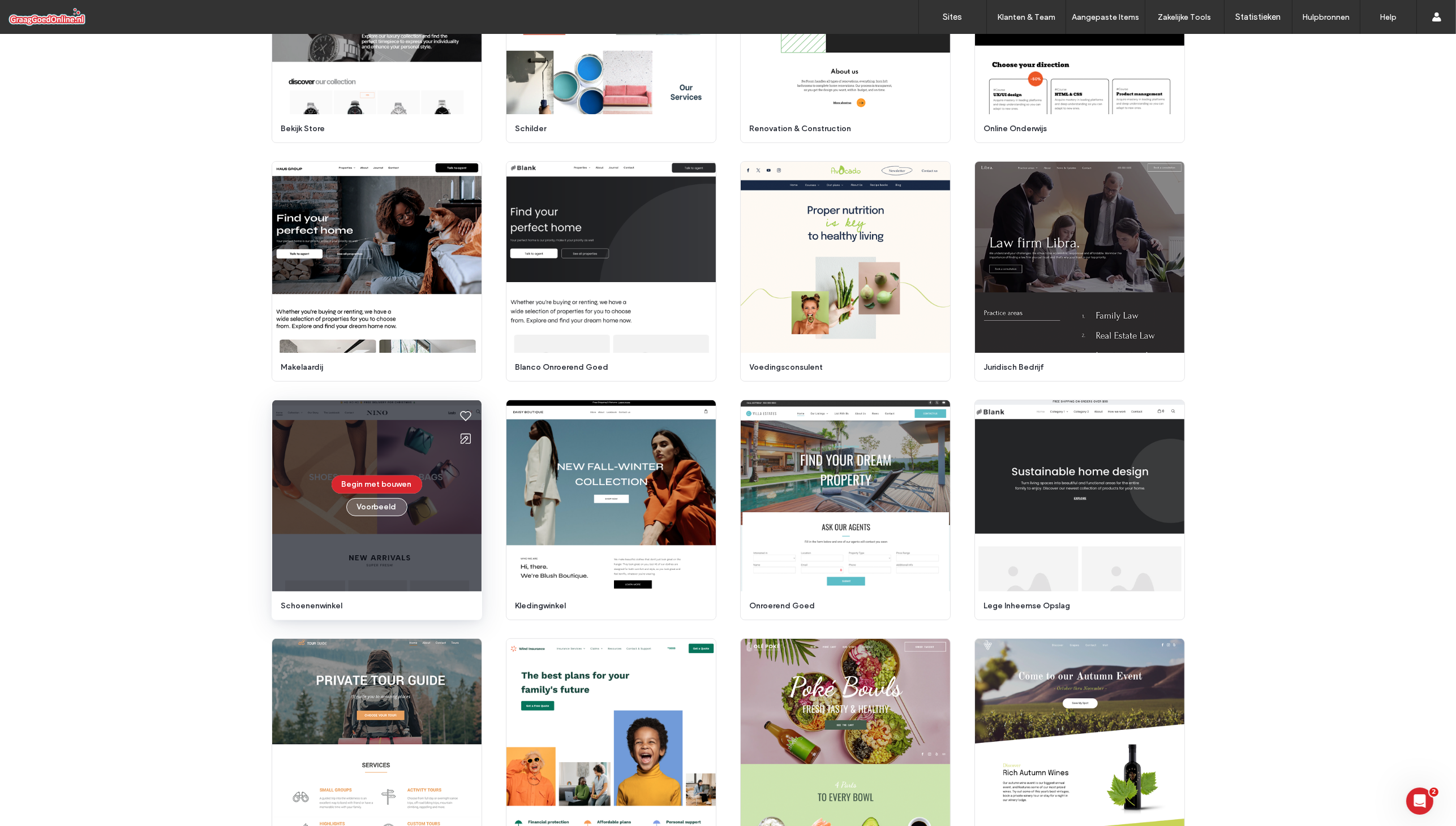
click at [389, 513] on button "Voorbeeld" at bounding box center [377, 507] width 61 height 18
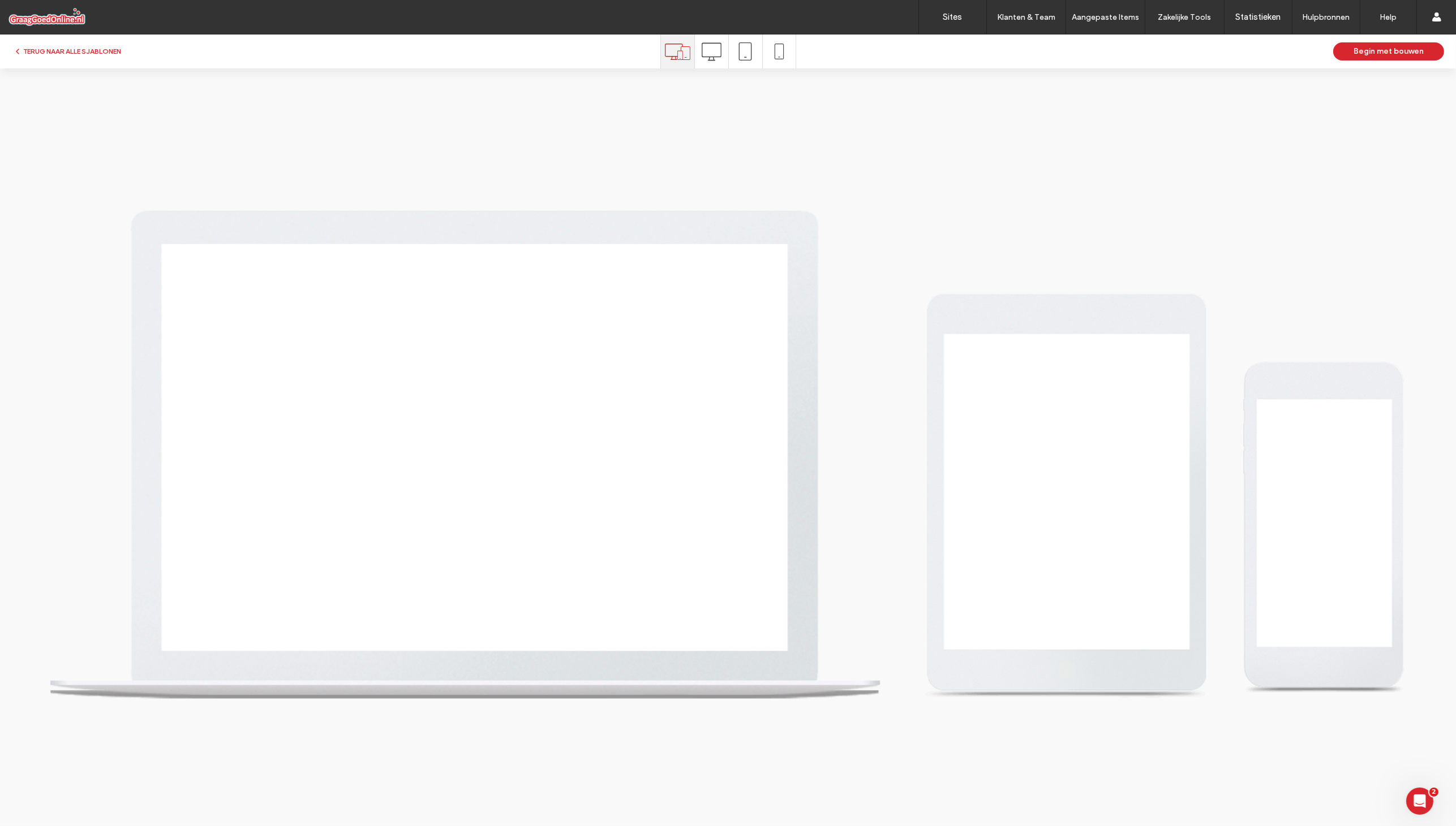
click at [712, 58] on icon at bounding box center [711, 51] width 20 height 20
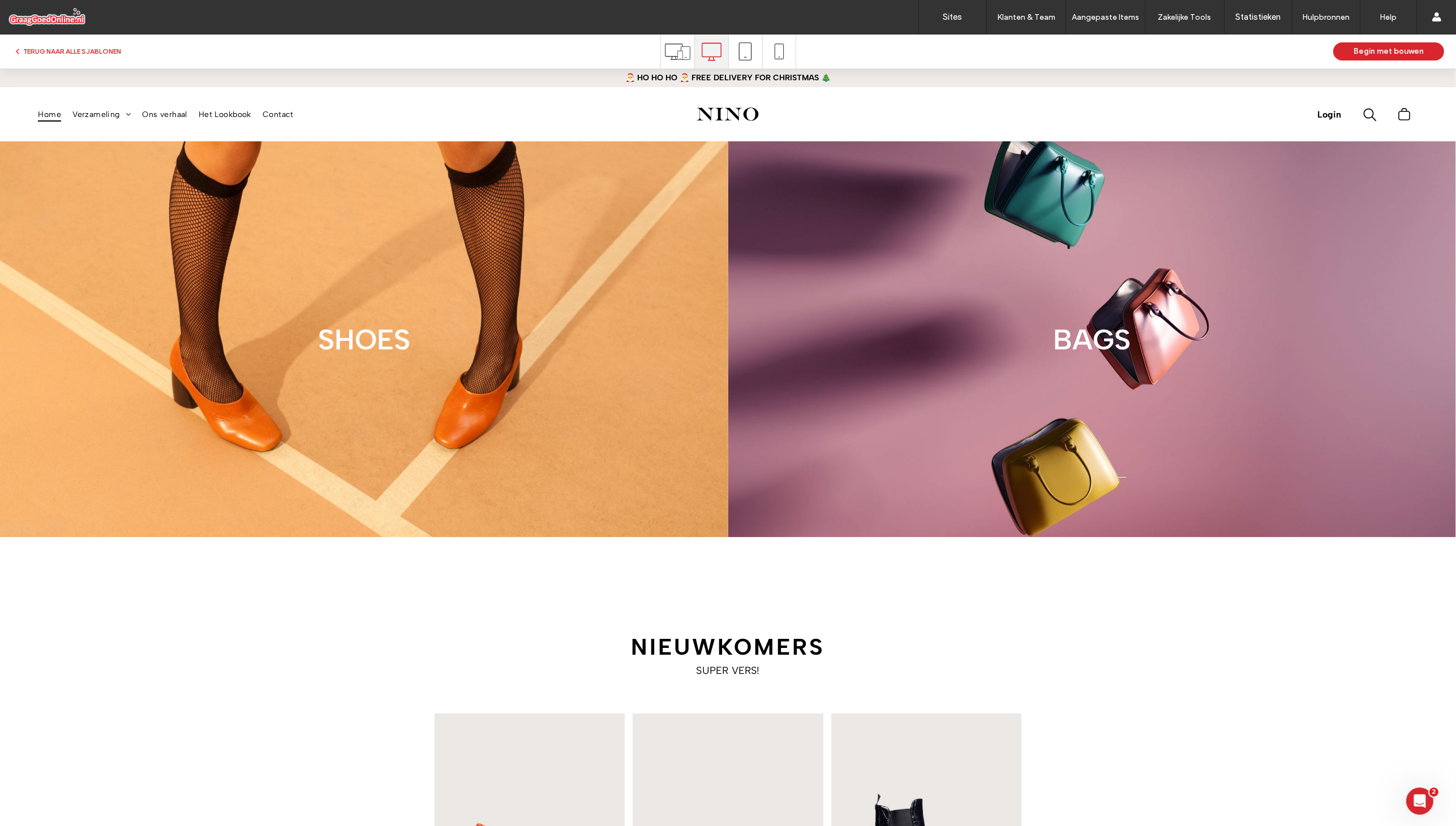
scroll to position [0, 0]
type input "**********"
click at [89, 52] on button "TERUG NAAR ALLE SJABLONEN" at bounding box center [66, 51] width 108 height 14
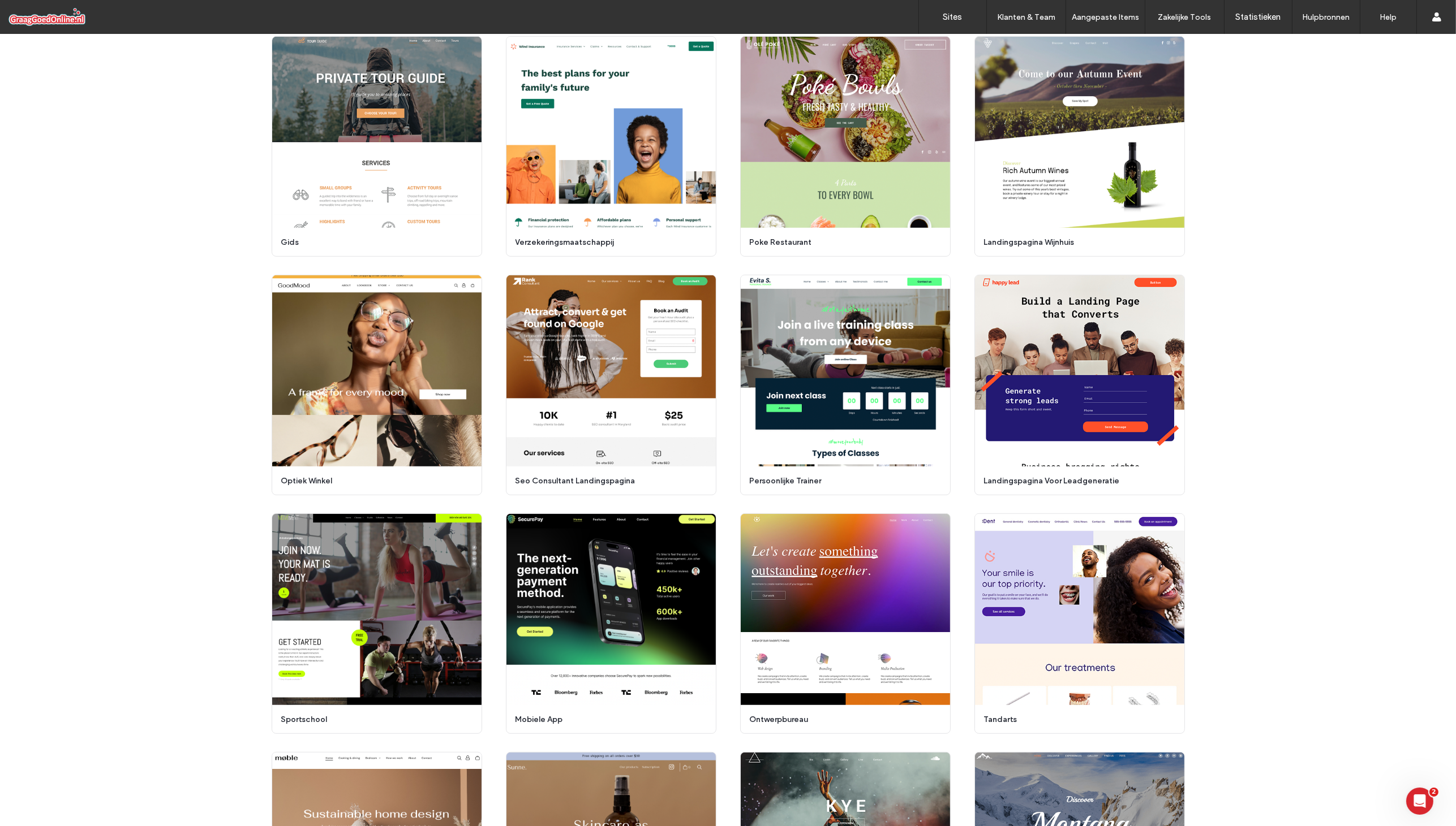
scroll to position [2243, 0]
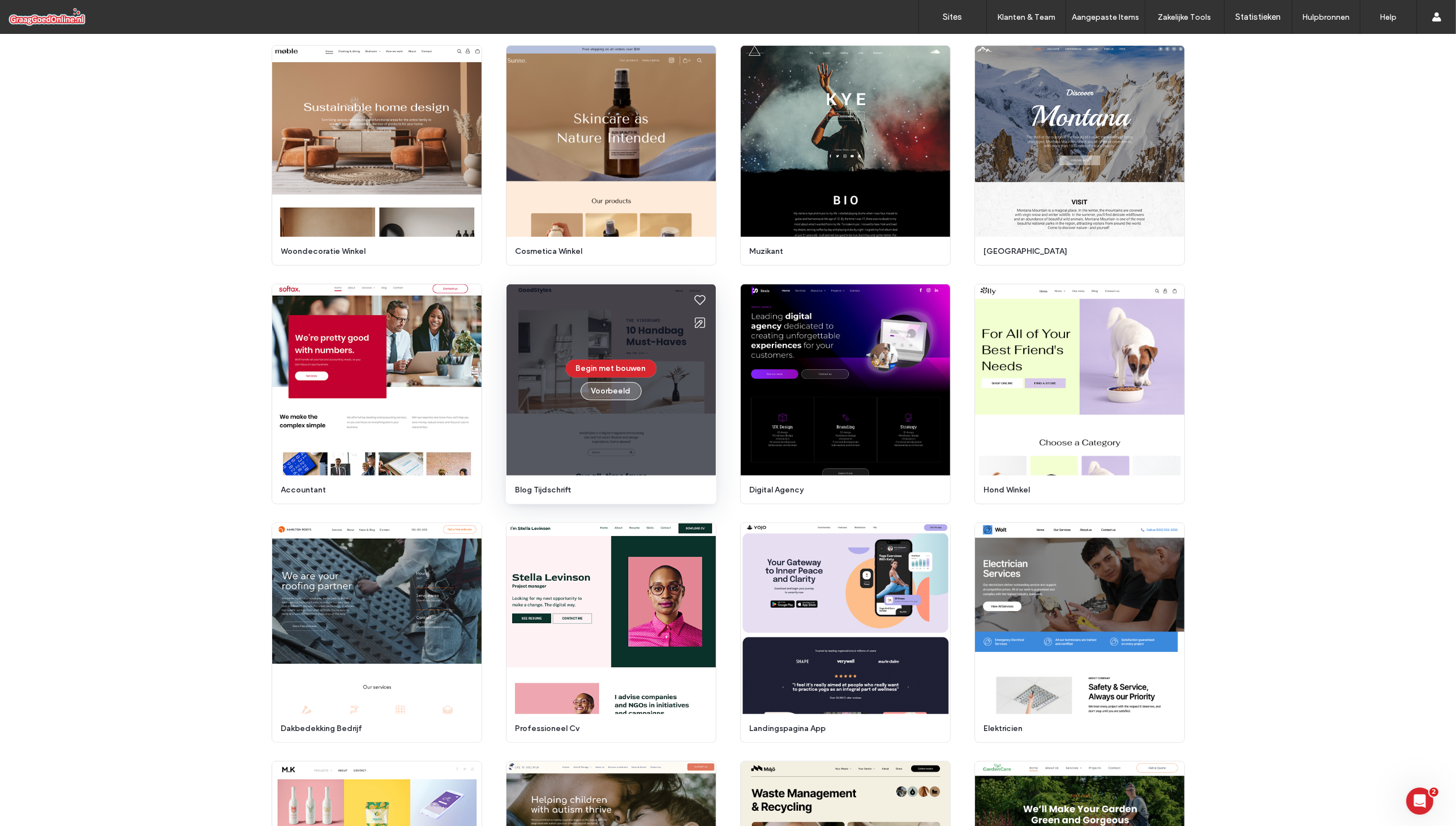
click at [611, 397] on button "Voorbeeld" at bounding box center [612, 391] width 61 height 18
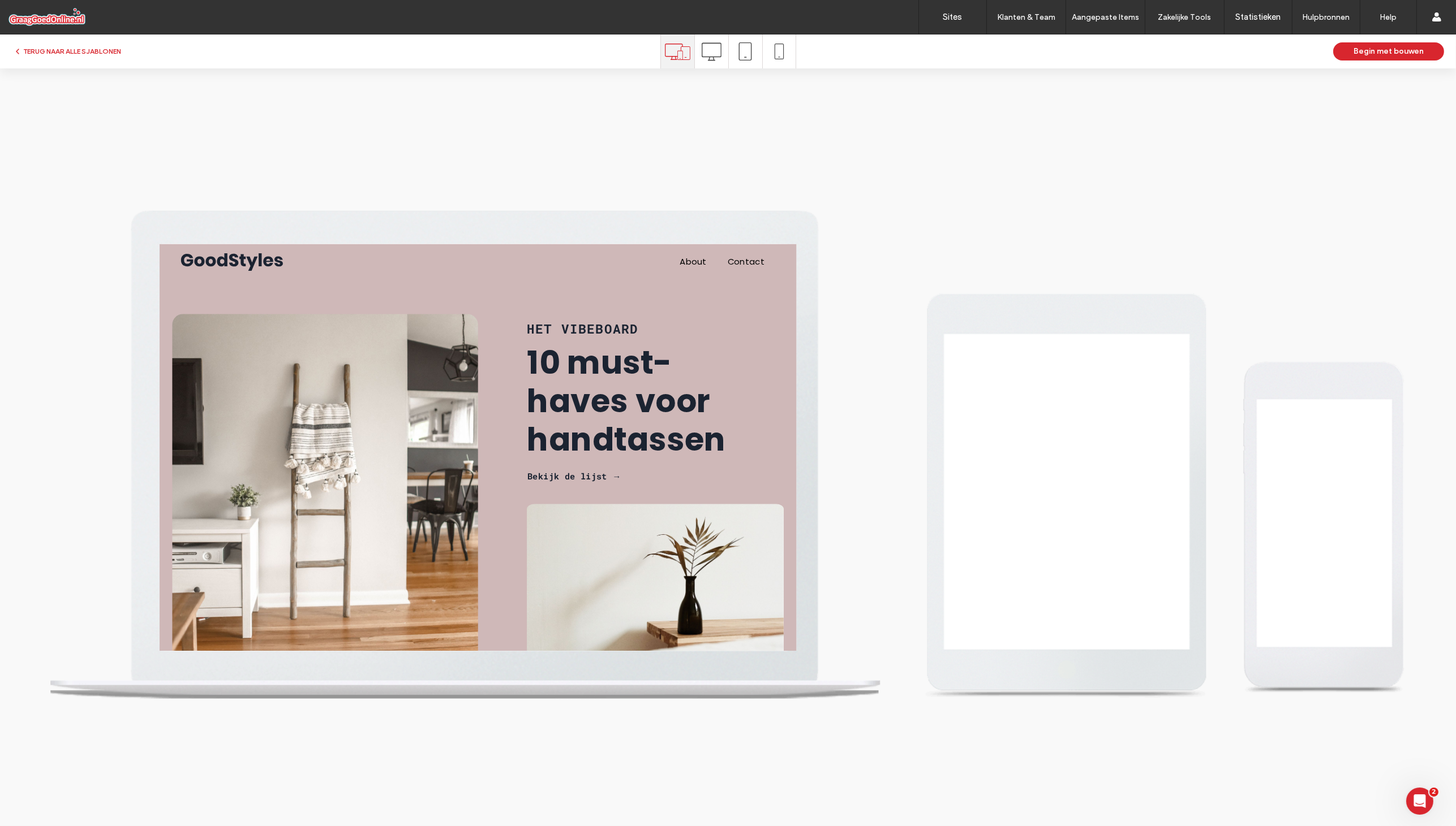
scroll to position [0, 0]
click at [706, 50] on icon at bounding box center [711, 51] width 20 height 20
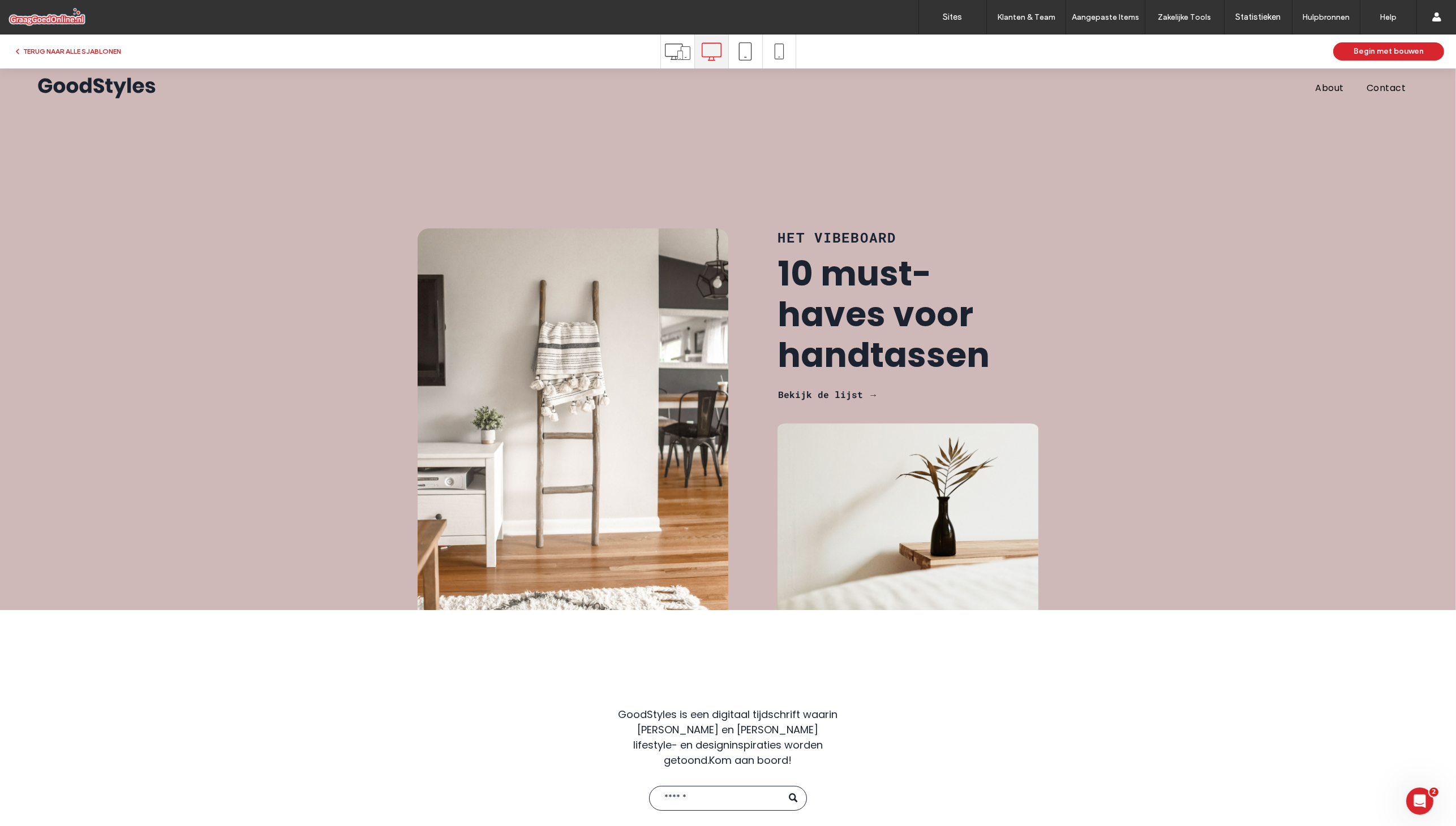
click at [107, 48] on button "TERUG NAAR ALLE SJABLONEN" at bounding box center [66, 51] width 108 height 14
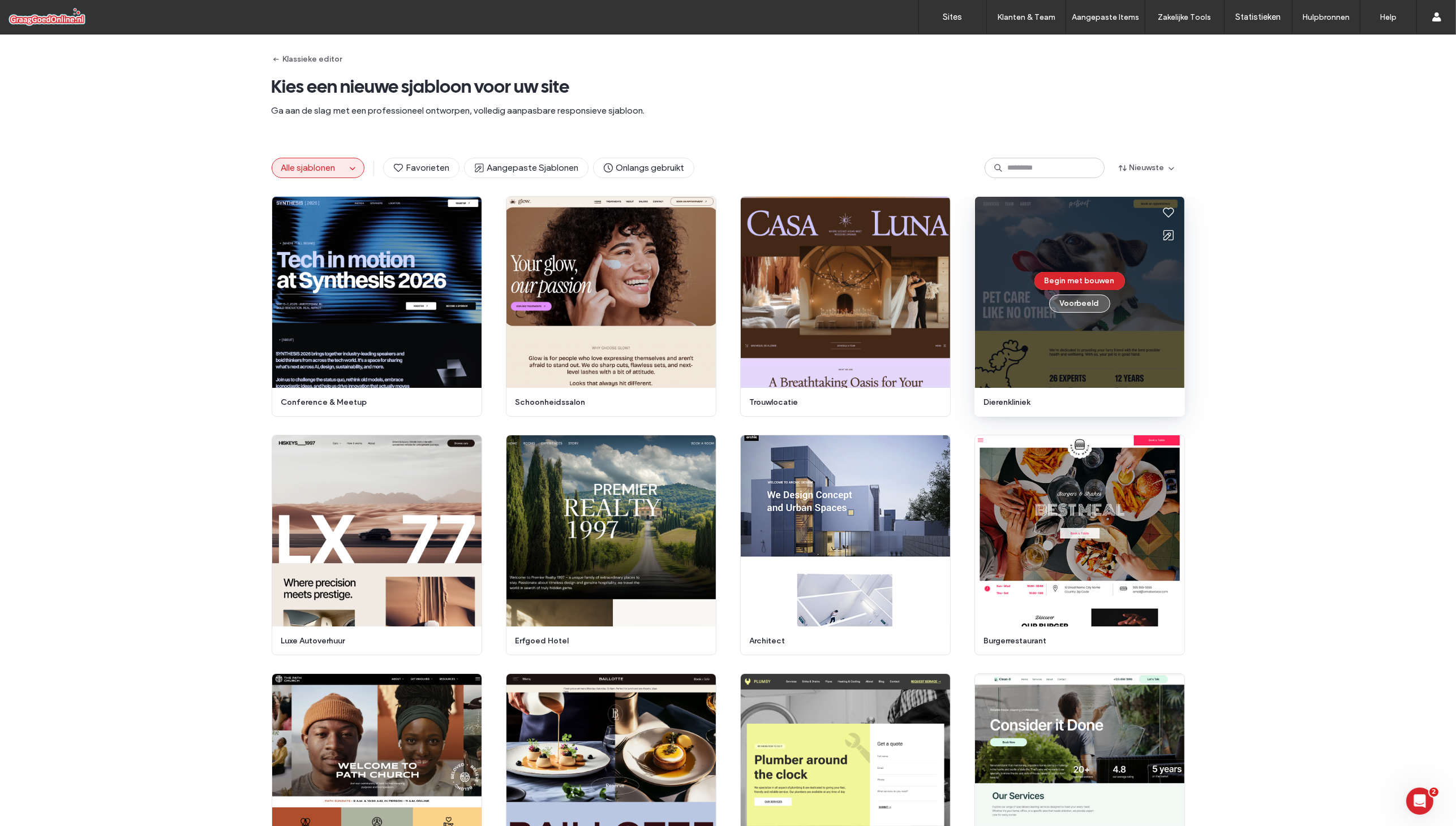
click at [970, 308] on button "Voorbeeld" at bounding box center [1080, 303] width 61 height 18
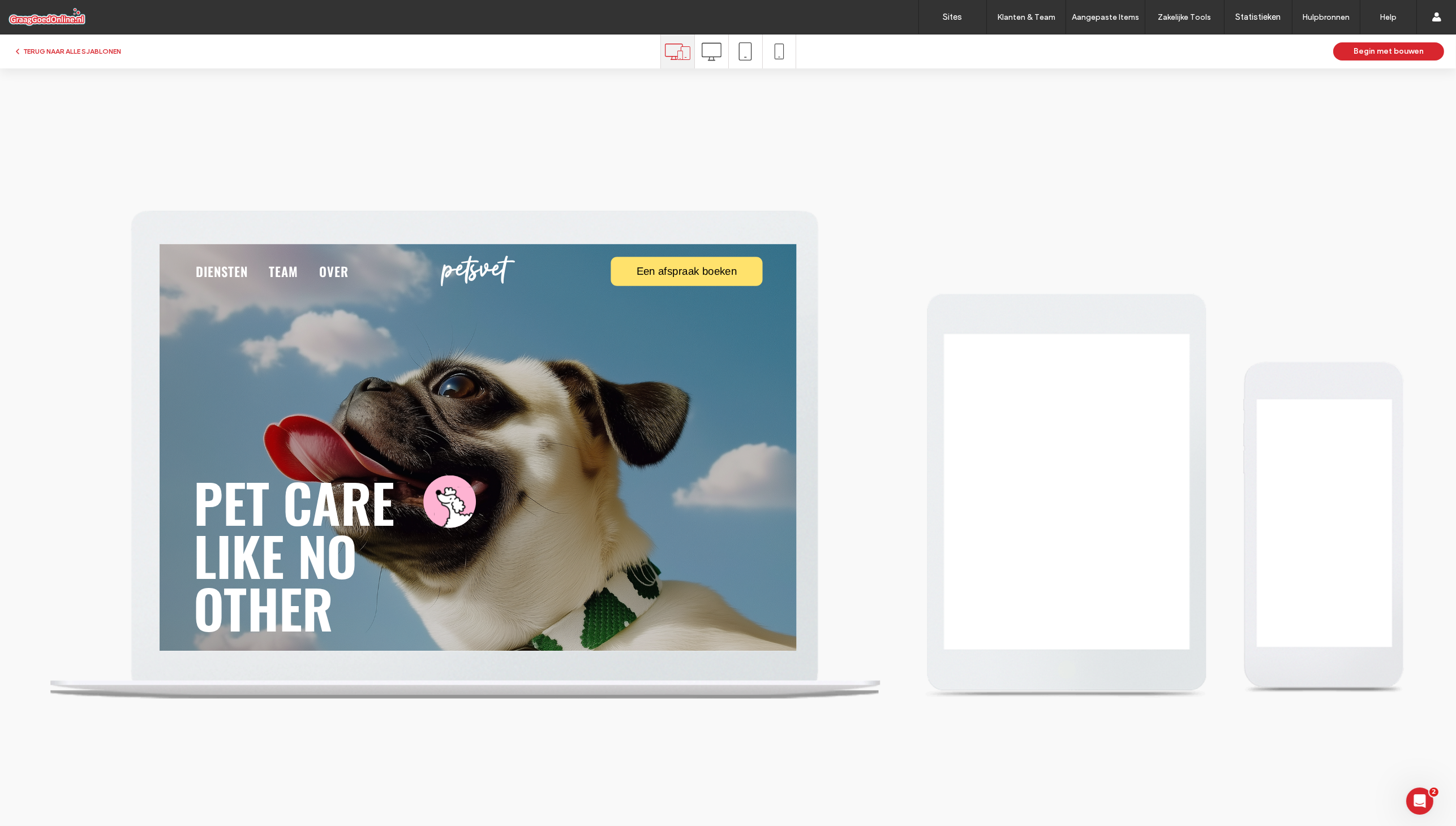
click at [699, 58] on div at bounding box center [711, 52] width 33 height 34
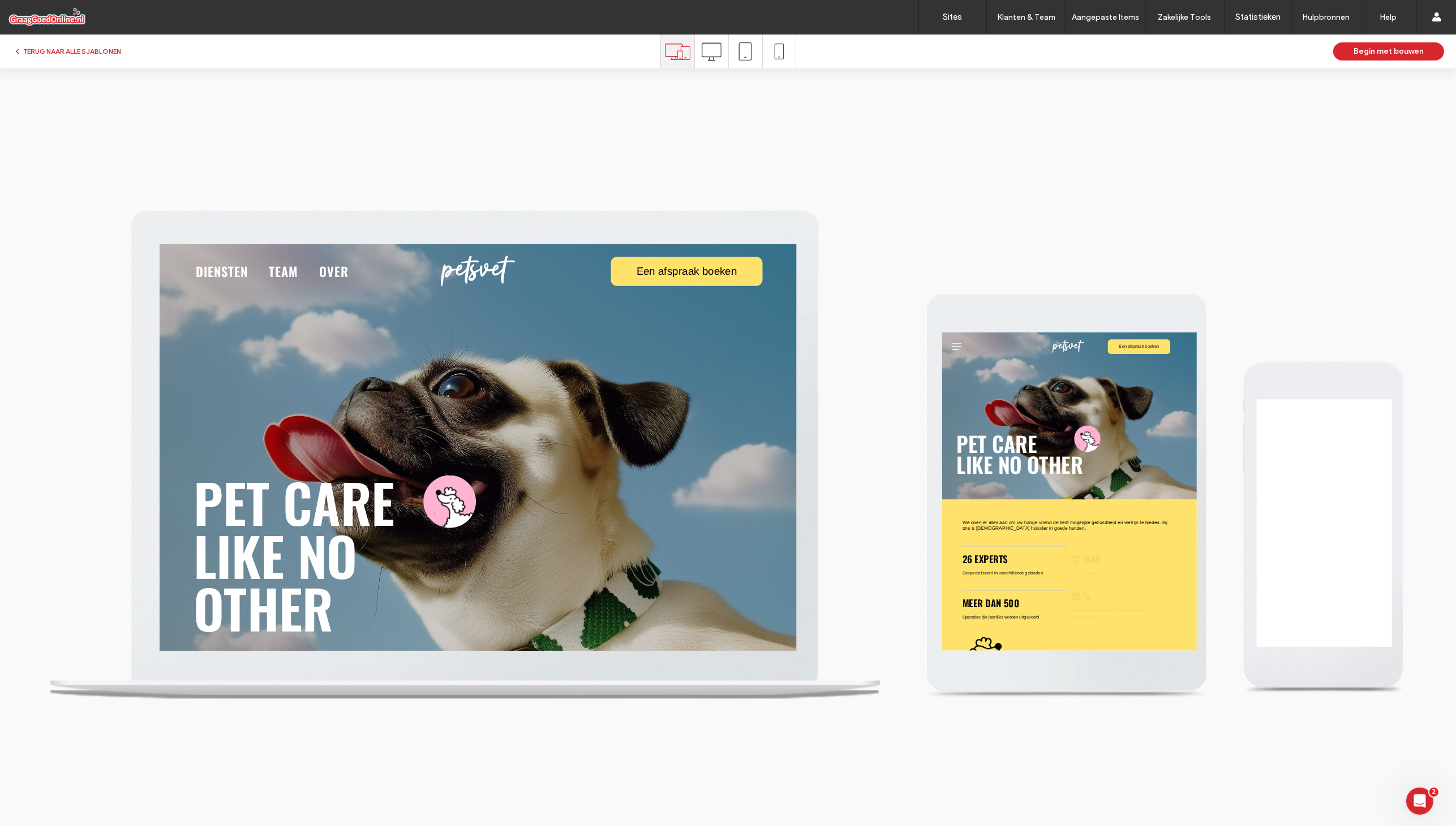
click at [720, 68] on div at bounding box center [728, 447] width 1456 height 758
click at [719, 63] on span at bounding box center [711, 52] width 20 height 34
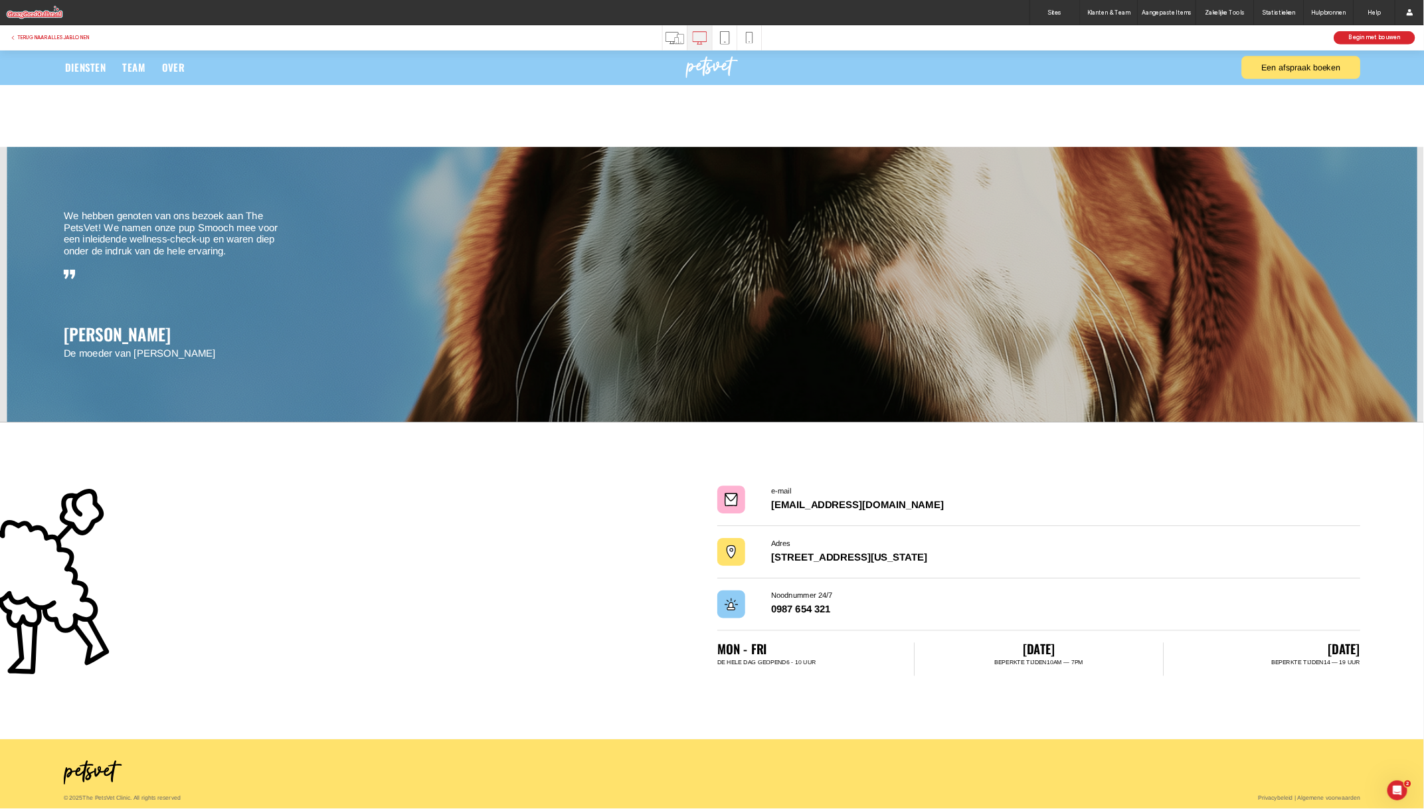
scroll to position [1382, 0]
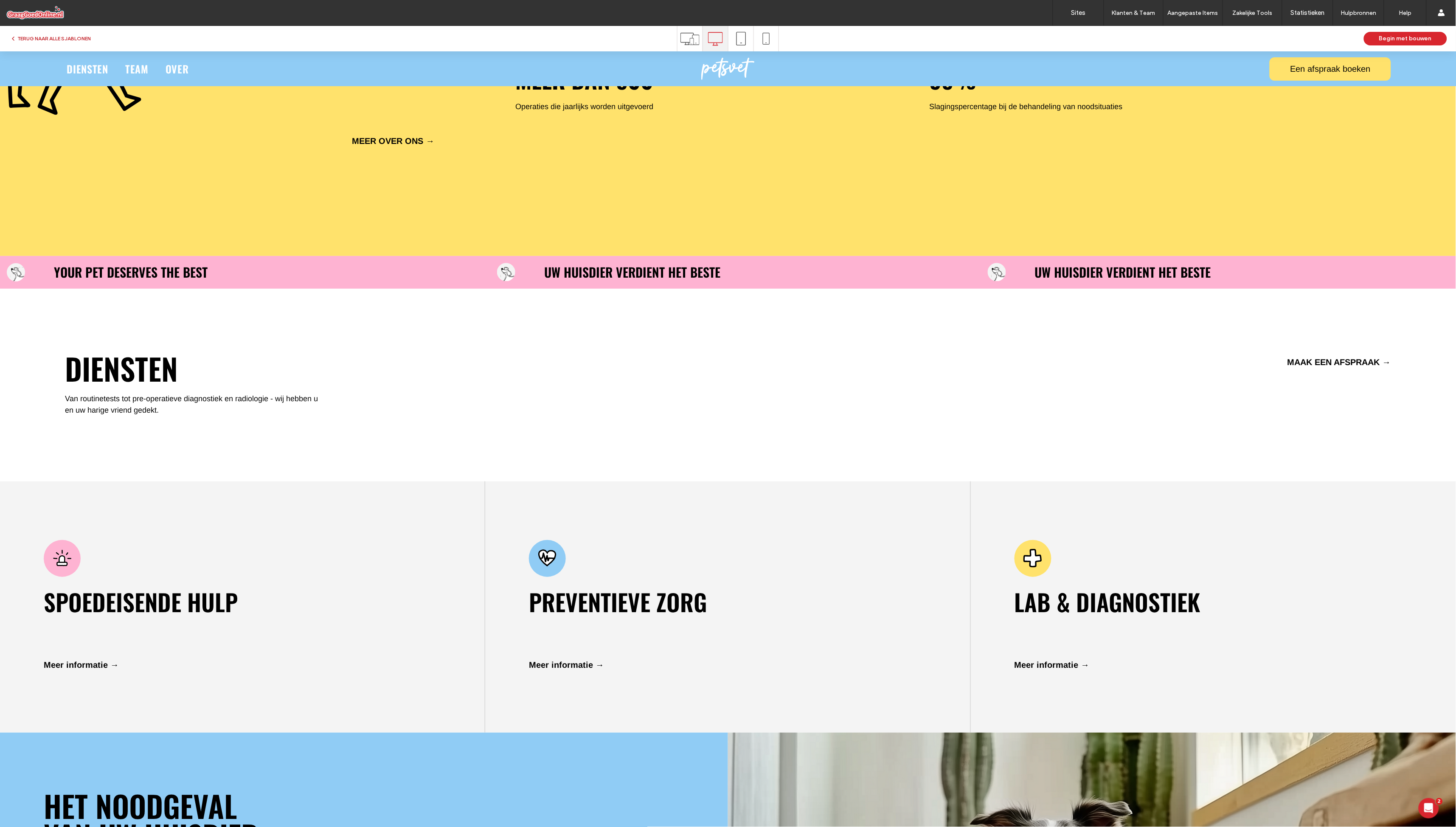
click at [63, 35] on button "TERUG NAAR ALLE SJABLONEN" at bounding box center [50, 38] width 81 height 10
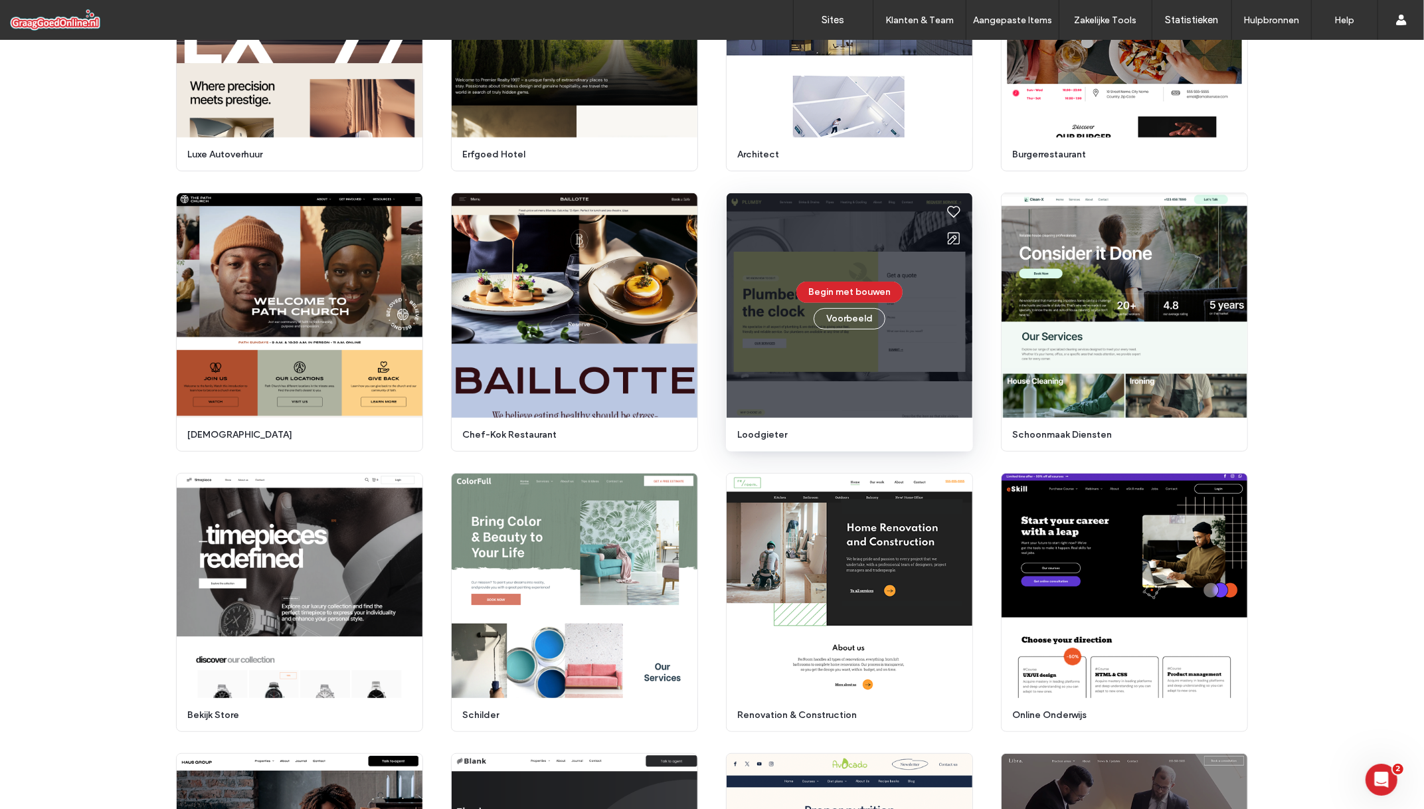
scroll to position [625, 0]
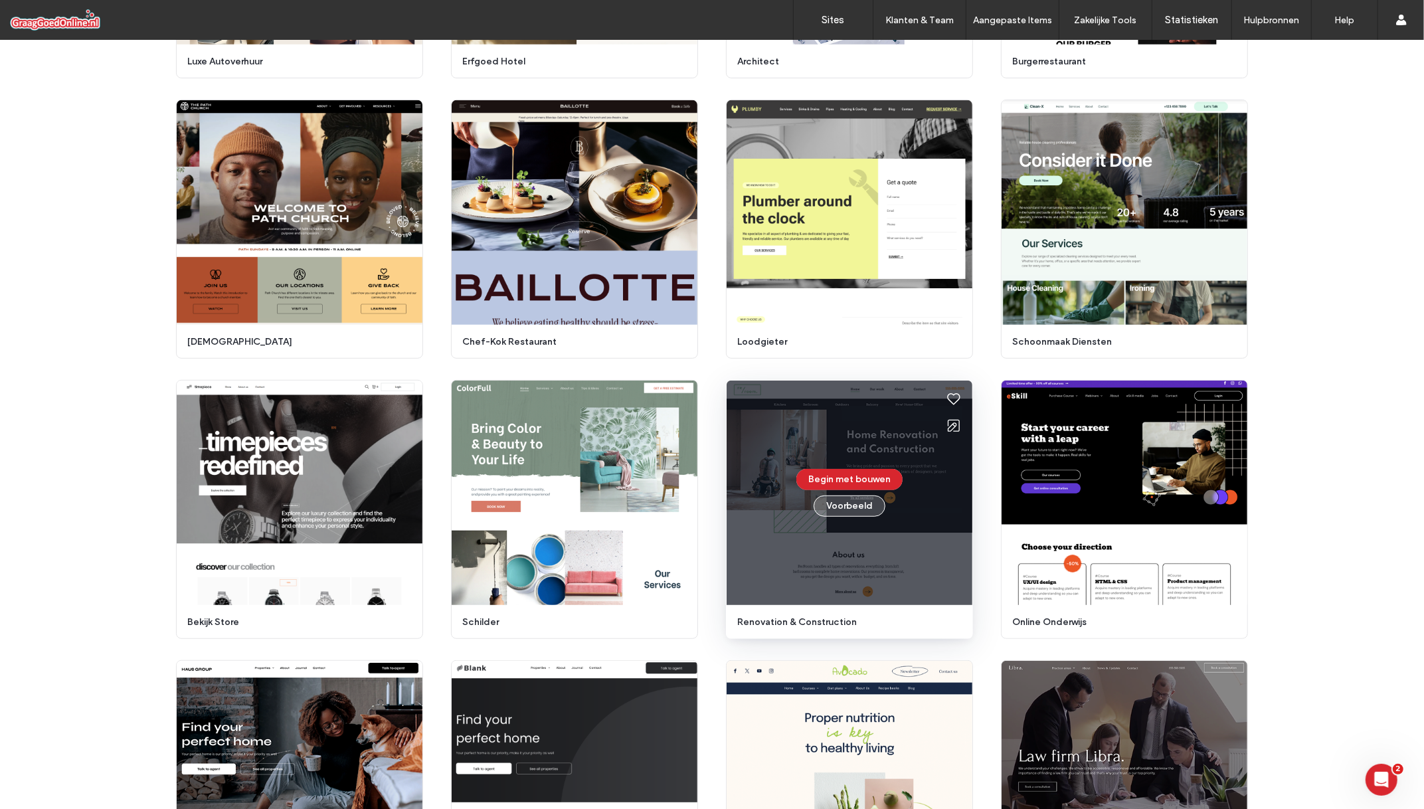
click at [863, 506] on button "Voorbeeld" at bounding box center [850, 506] width 72 height 21
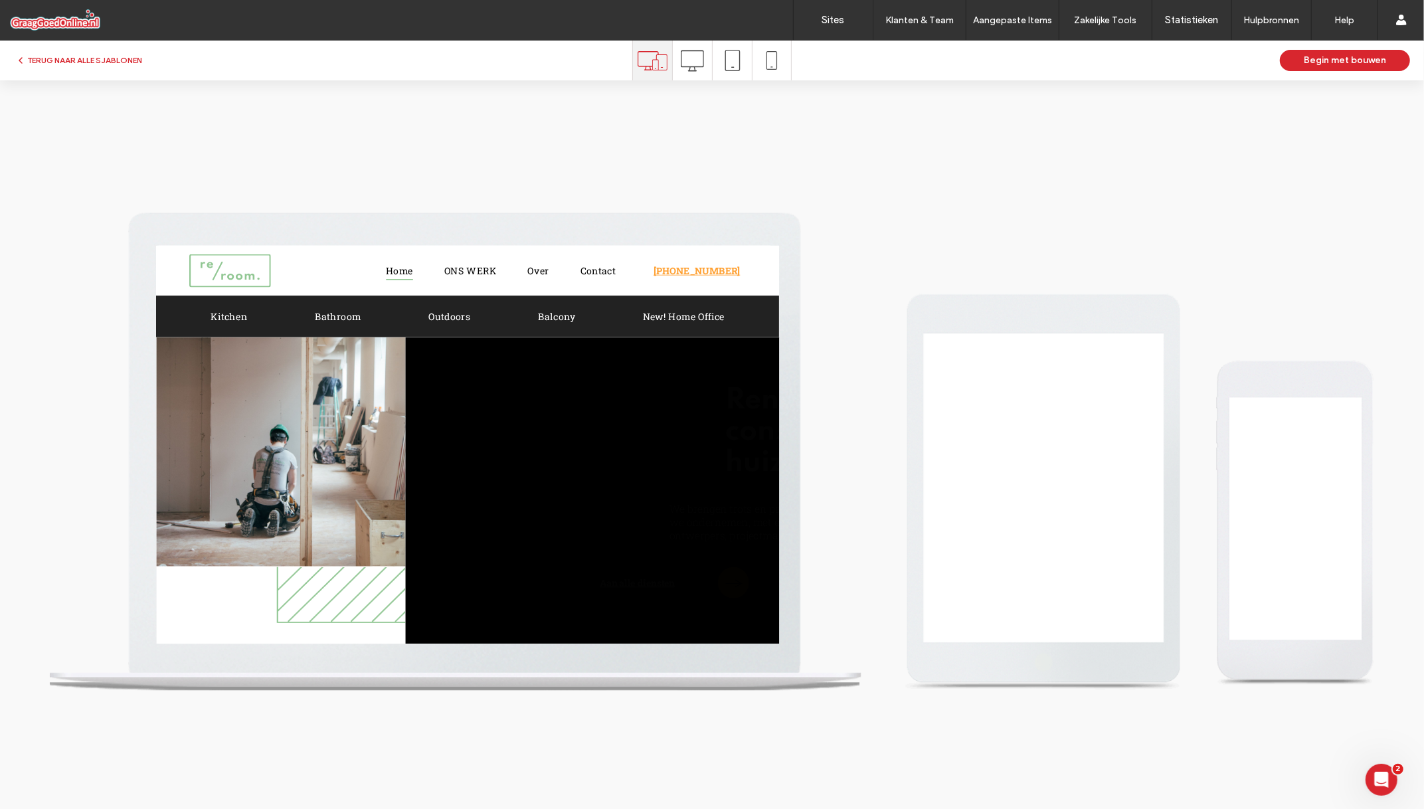
scroll to position [0, 0]
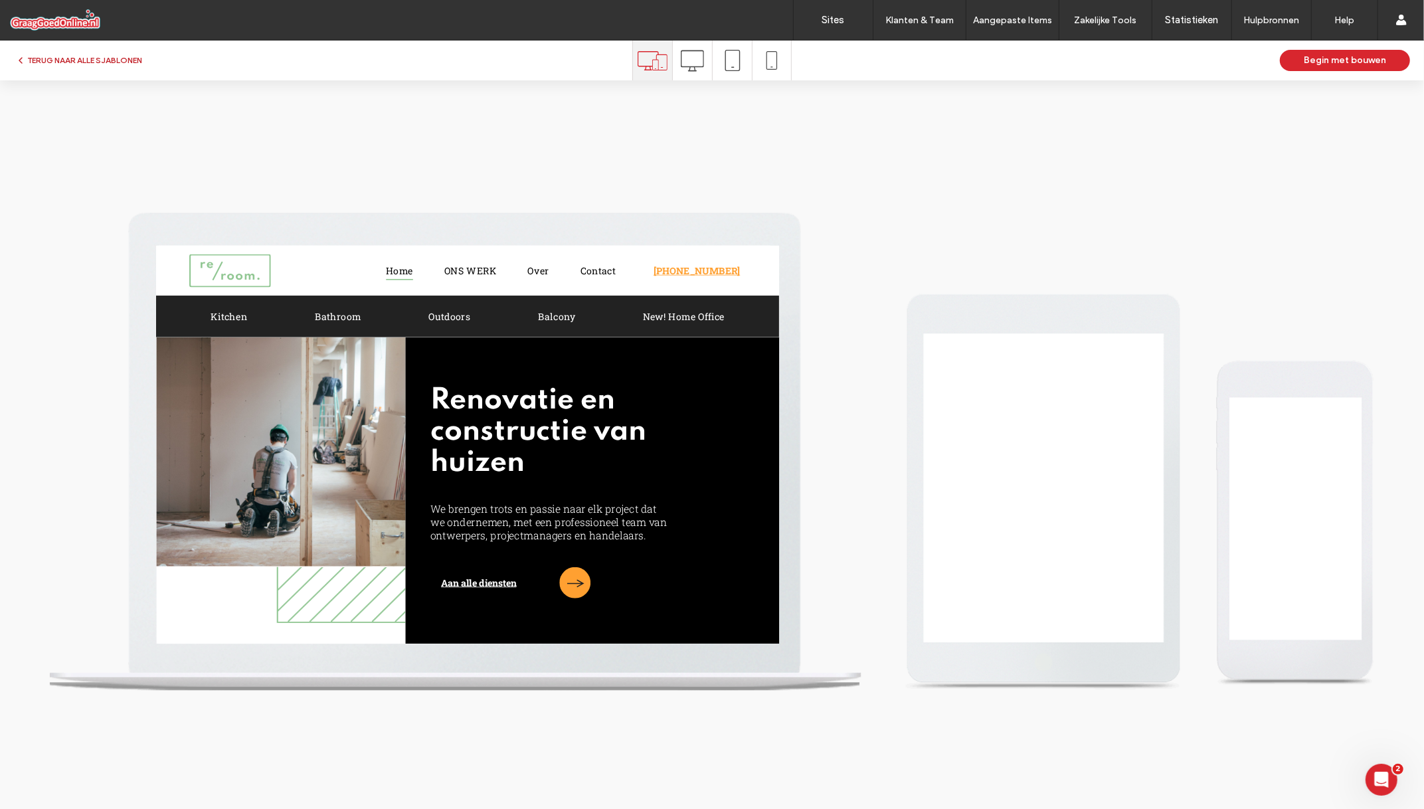
click at [63, 58] on button "TERUG NAAR ALLE SJABLONEN" at bounding box center [78, 60] width 127 height 16
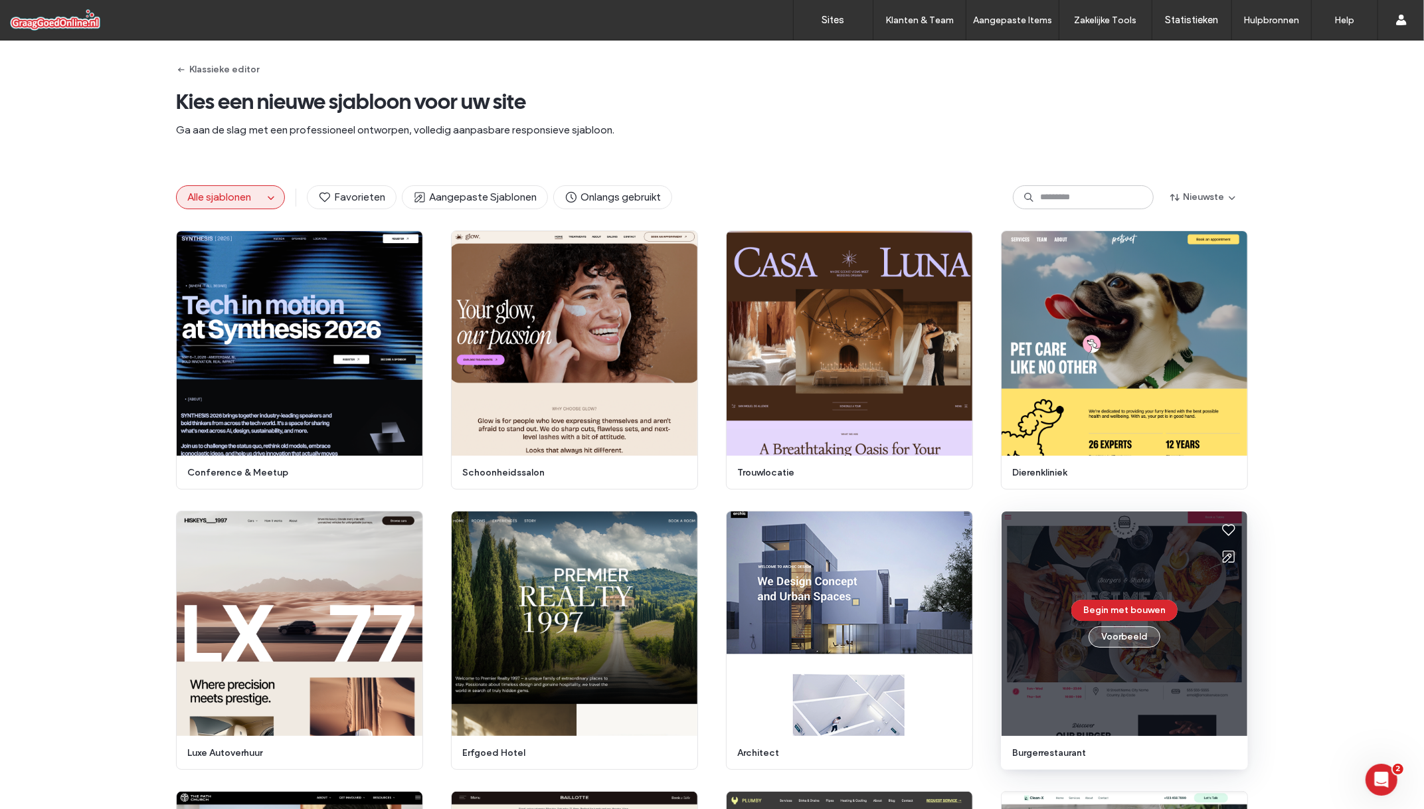
click at [1135, 644] on button "Voorbeeld" at bounding box center [1125, 636] width 72 height 21
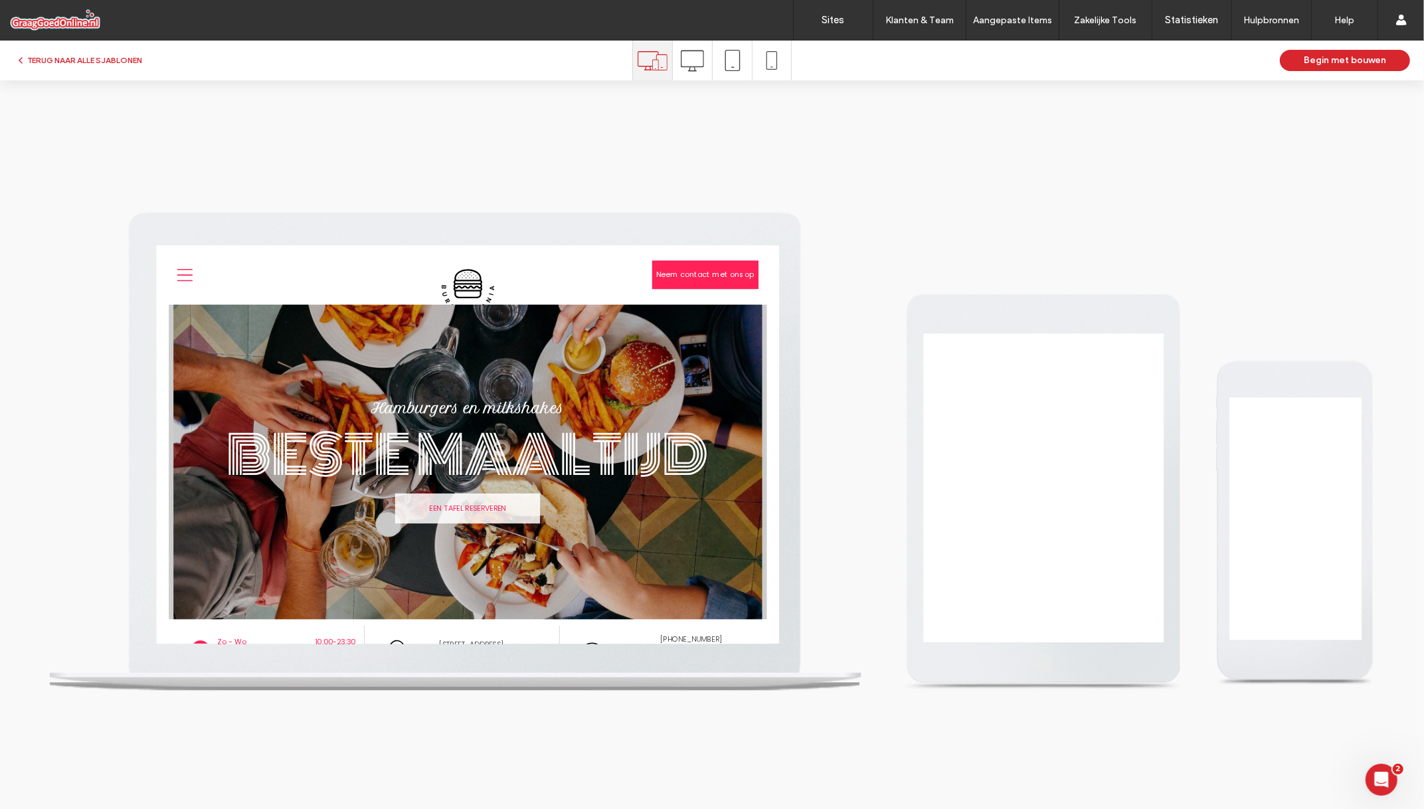
click at [683, 56] on icon at bounding box center [692, 60] width 23 height 23
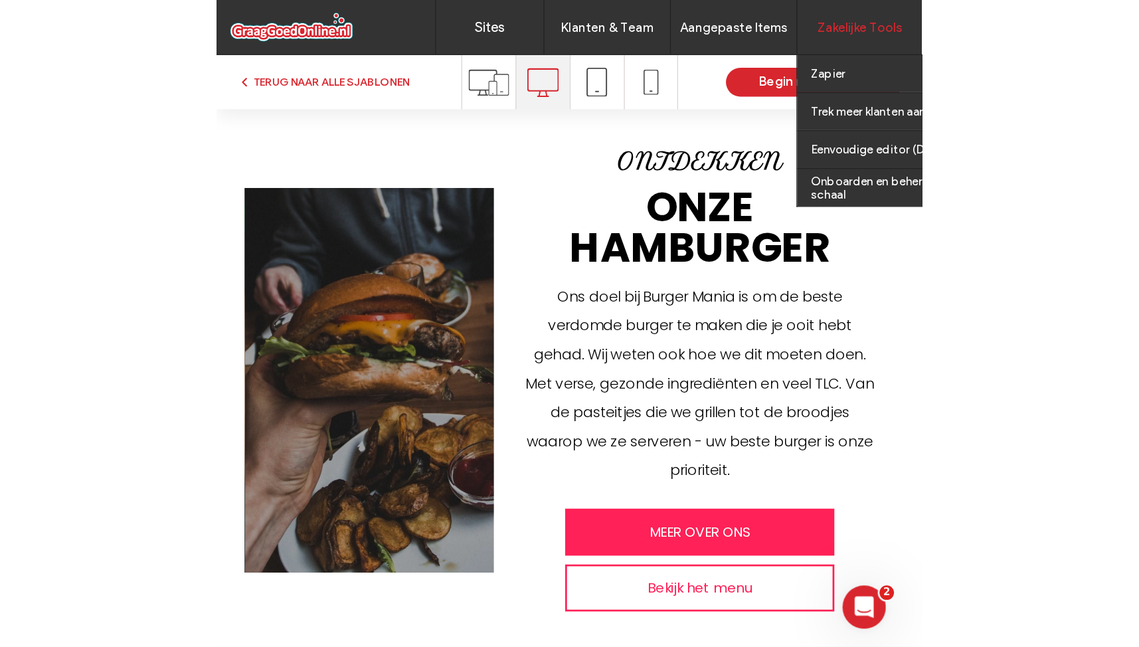
scroll to position [734, 0]
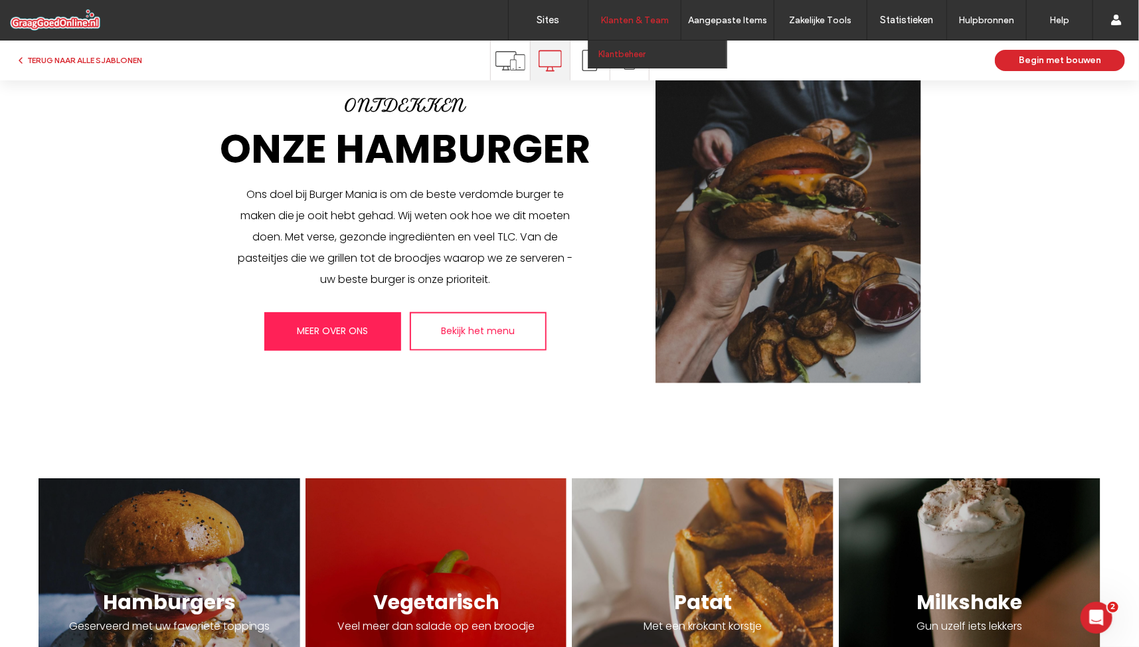
click at [606, 47] on link "Klantbeheer" at bounding box center [662, 54] width 128 height 27
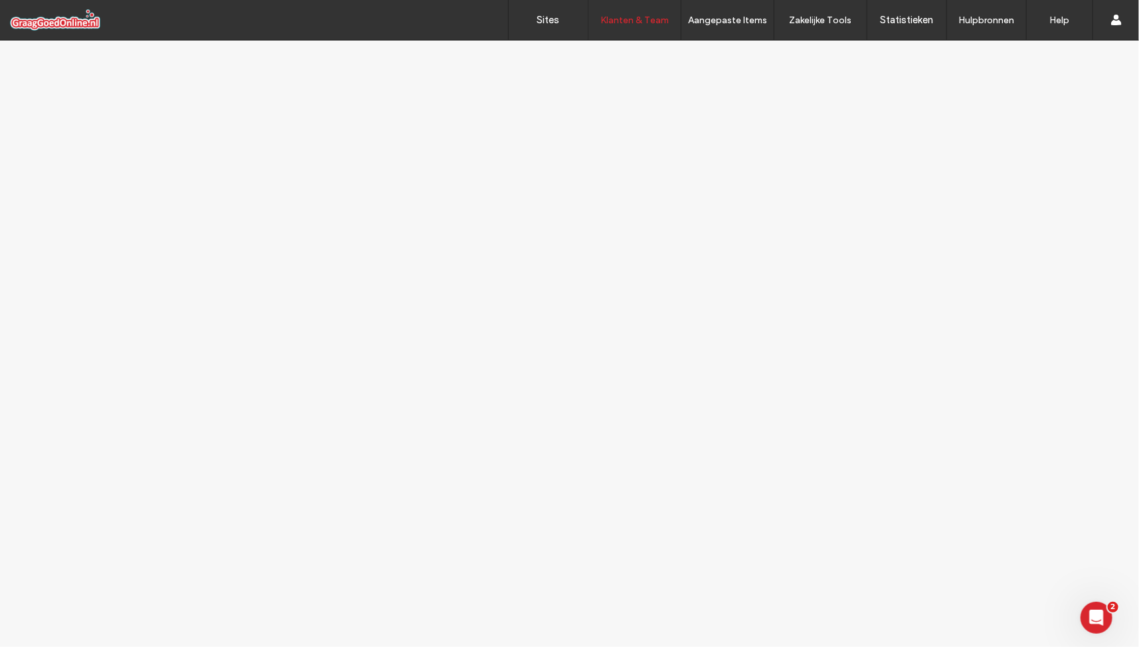
drag, startPoint x: 606, startPoint y: 47, endPoint x: 611, endPoint y: 72, distance: 25.7
click at [608, 58] on link "Klantbeheer" at bounding box center [662, 54] width 128 height 27
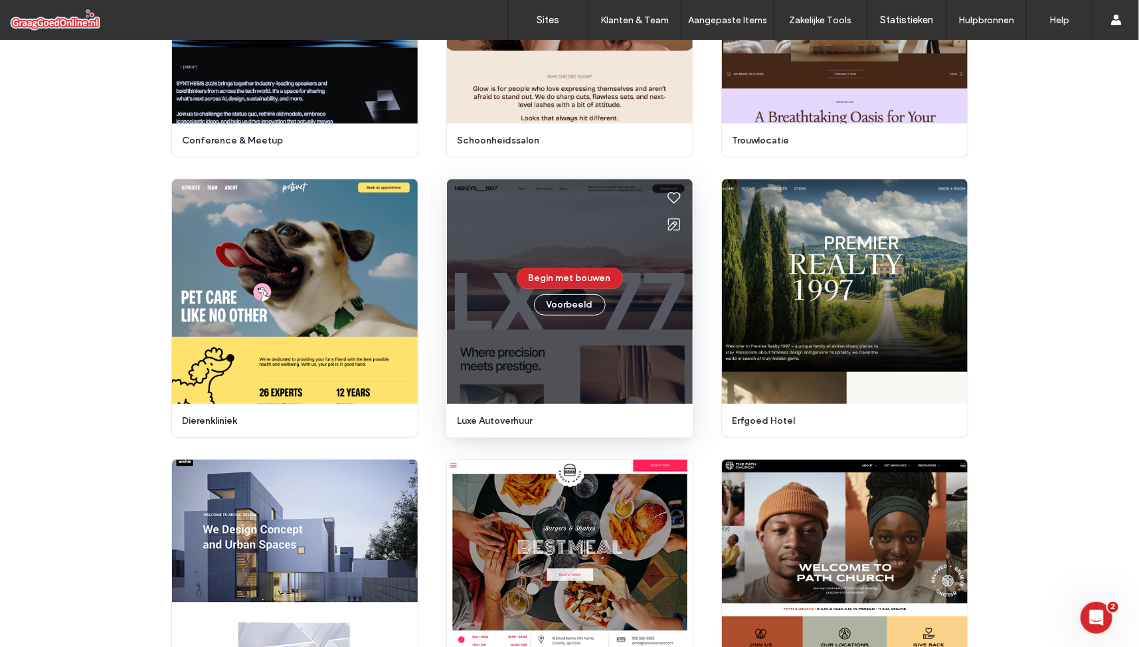
scroll to position [376, 0]
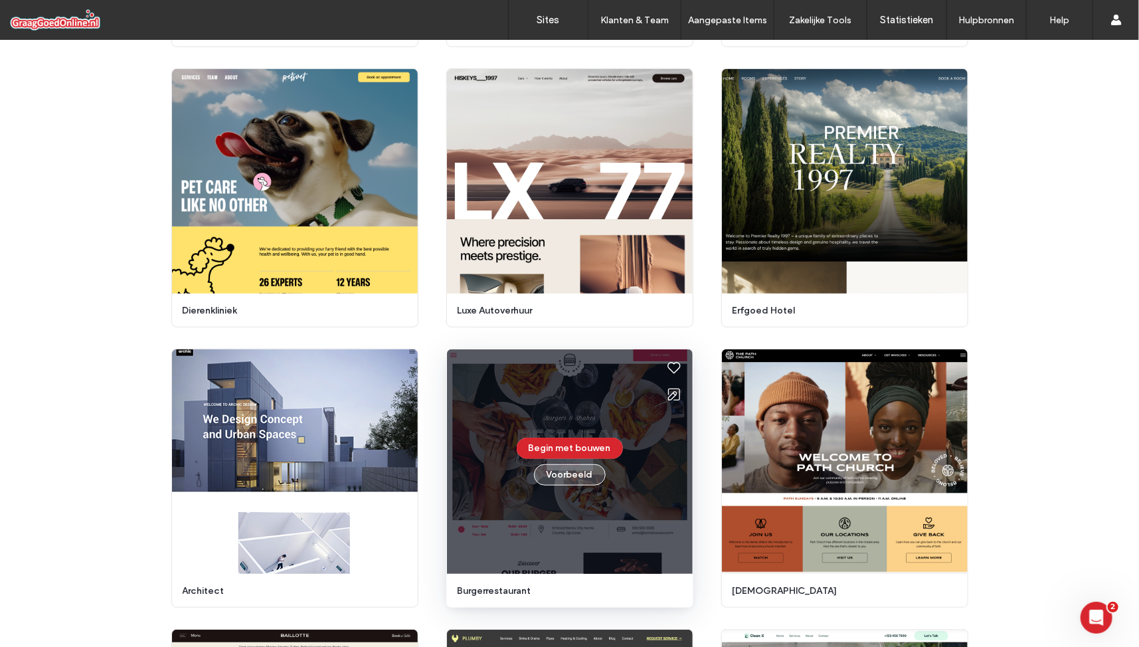
click at [577, 478] on button "Voorbeeld" at bounding box center [570, 474] width 72 height 21
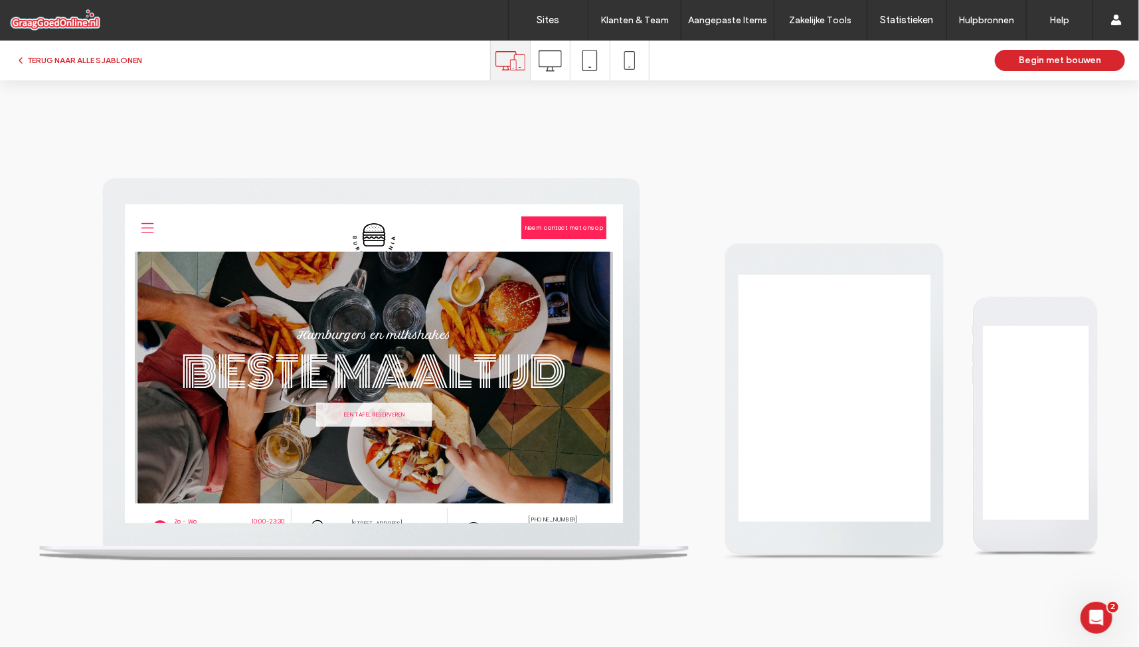
scroll to position [0, 0]
click at [587, 60] on icon at bounding box center [589, 60] width 21 height 21
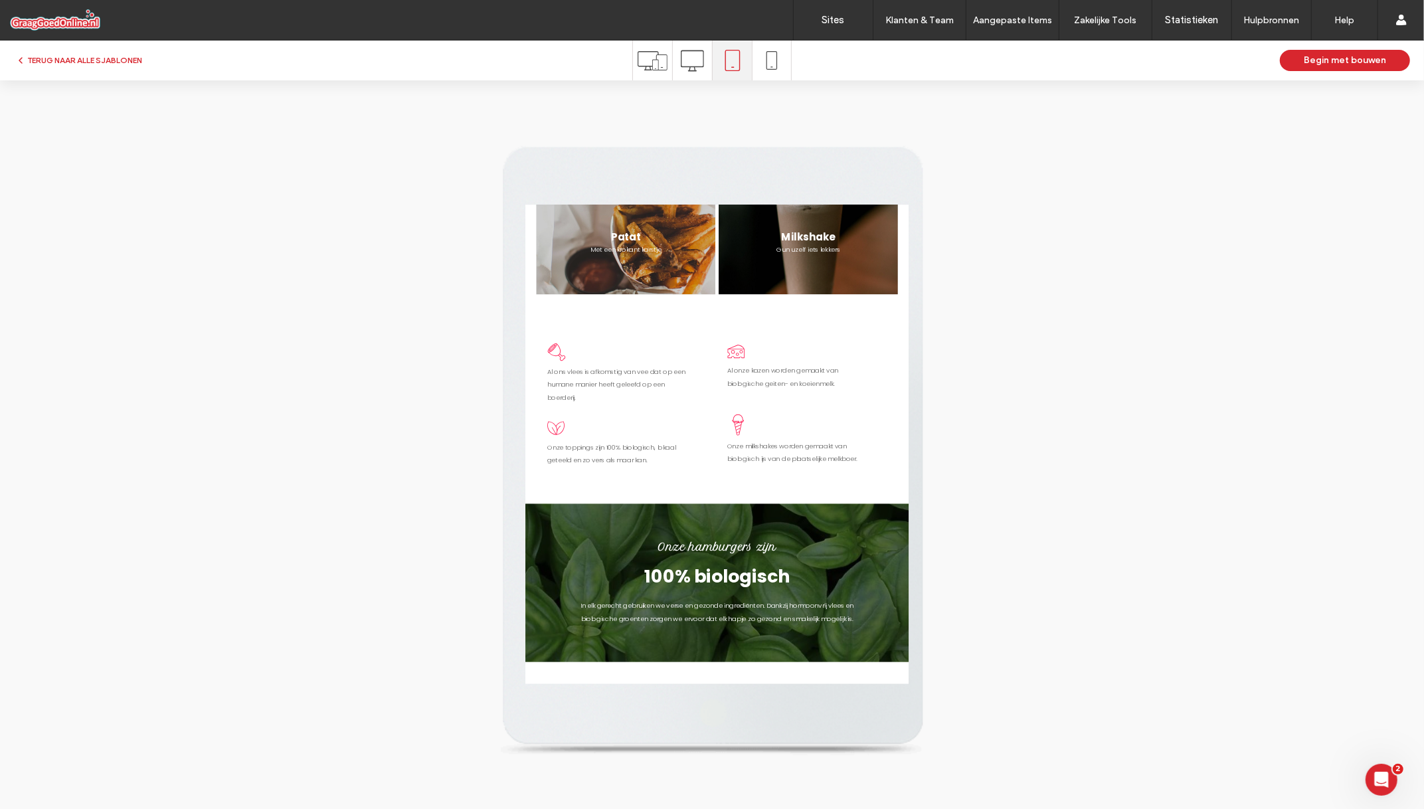
scroll to position [1146, 0]
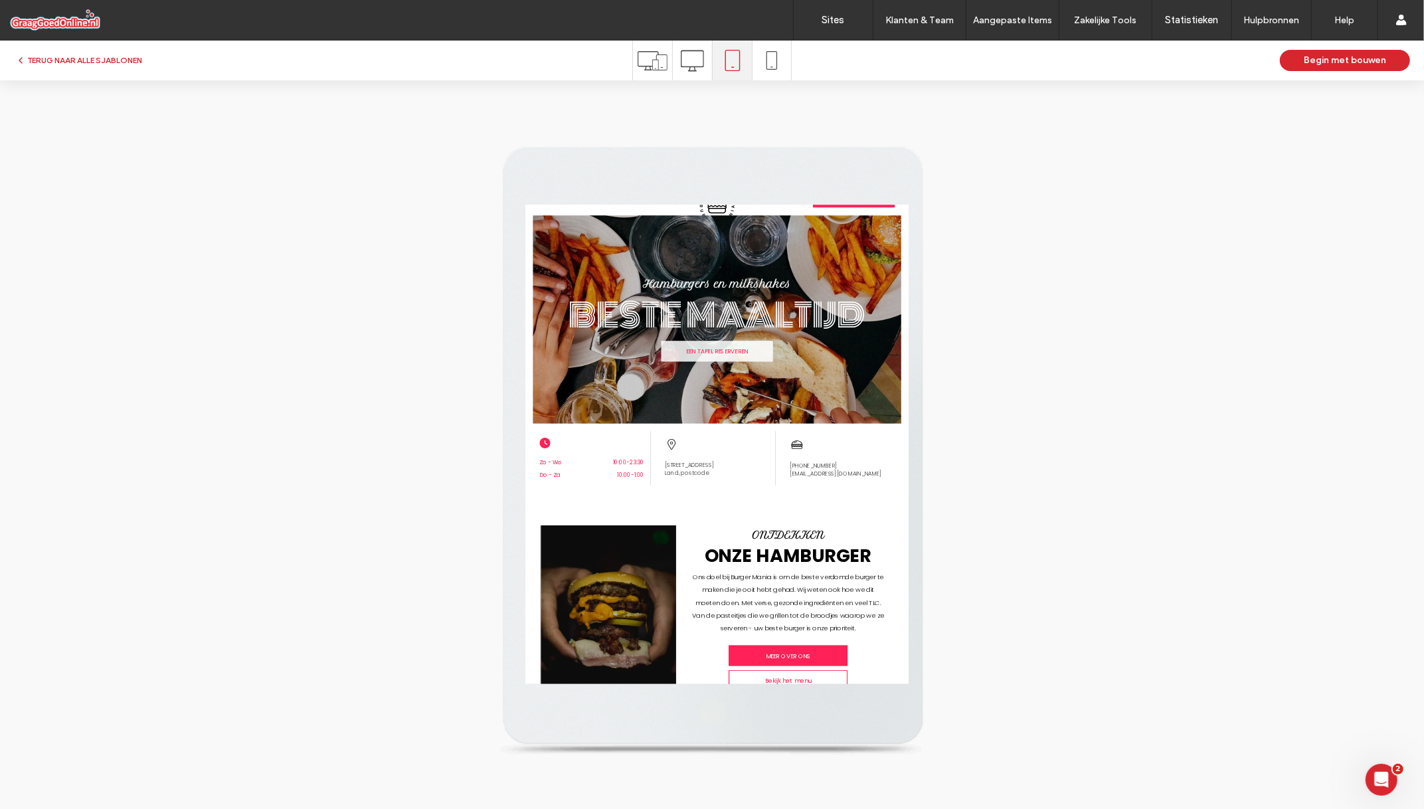
scroll to position [28, 0]
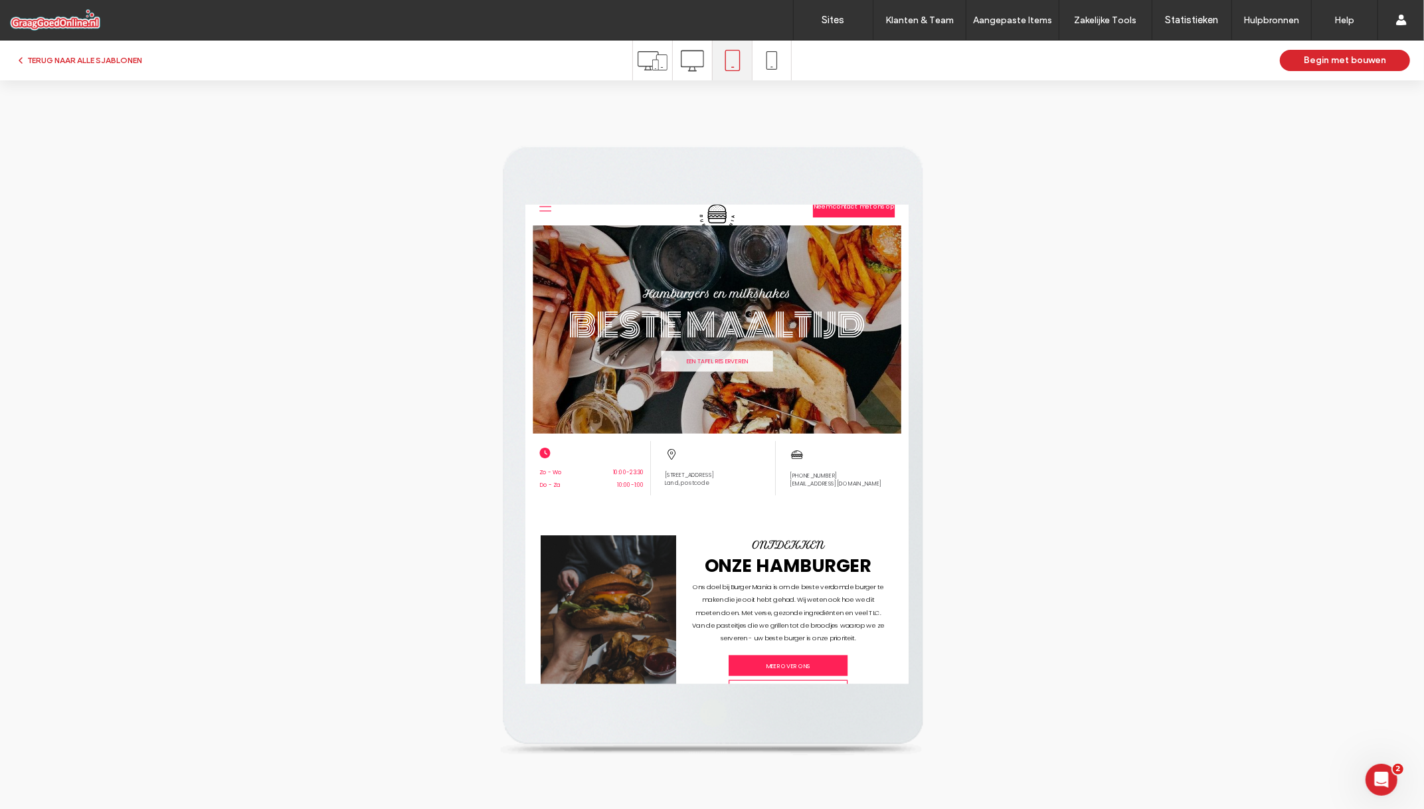
click at [654, 58] on icon at bounding box center [653, 61] width 30 height 30
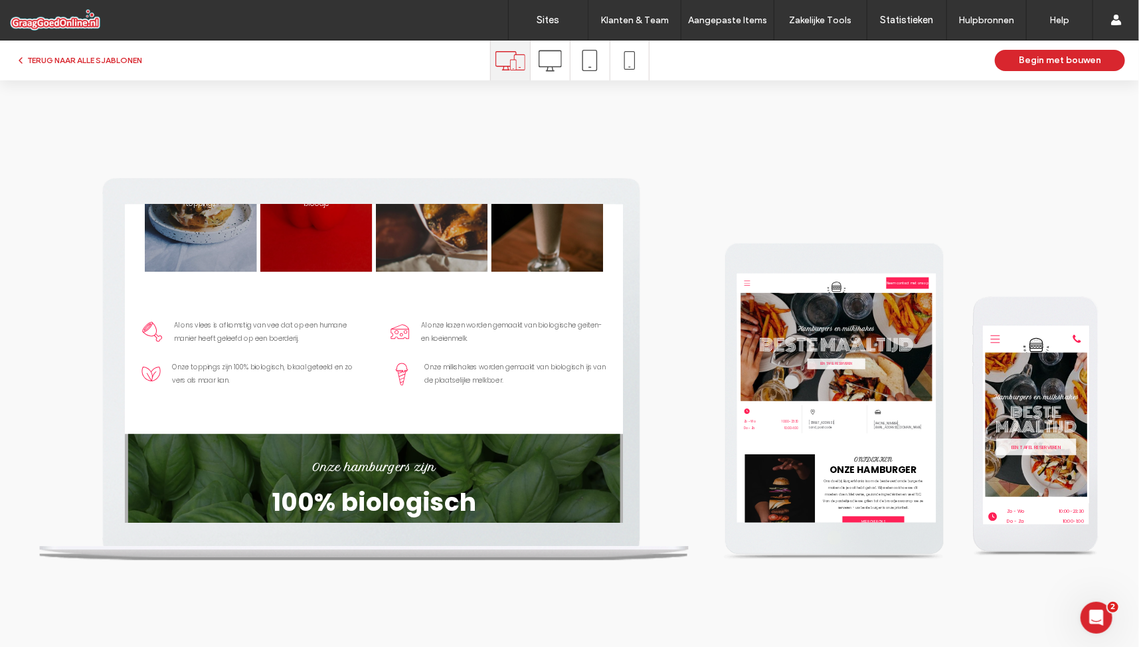
scroll to position [1153, 0]
